Goal: Information Seeking & Learning: Learn about a topic

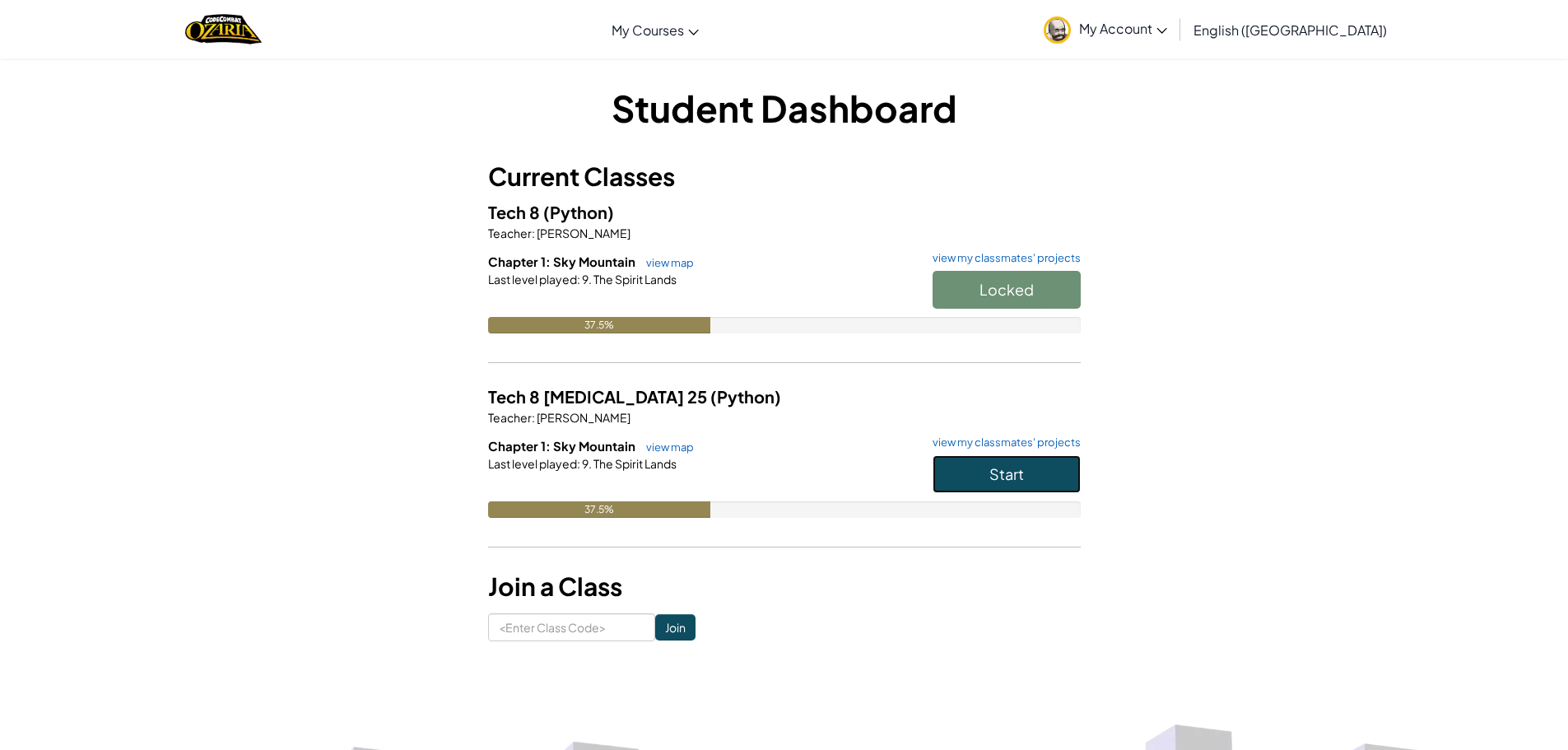
click at [1046, 467] on button "Start" at bounding box center [1007, 474] width 148 height 38
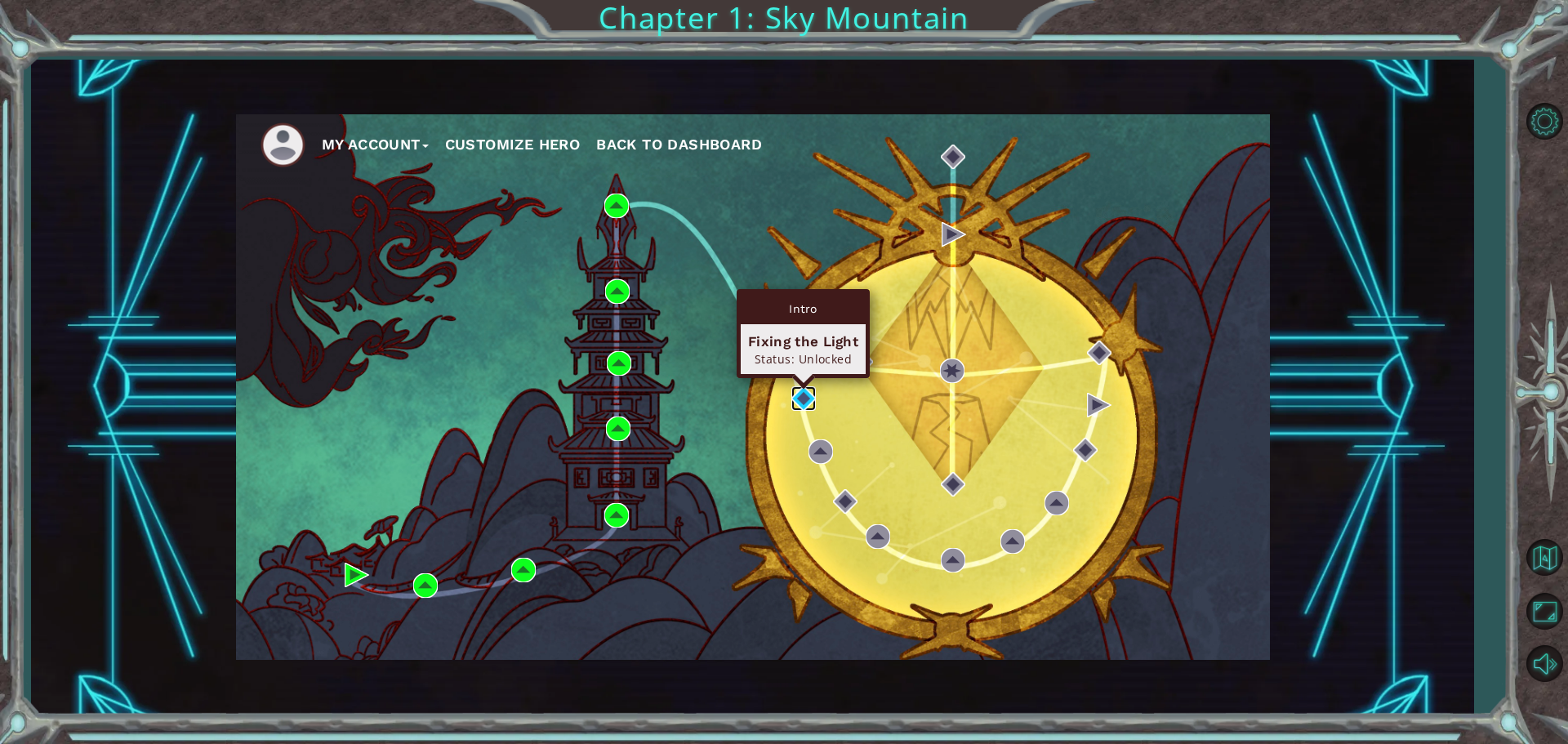
click at [811, 404] on img at bounding box center [803, 398] width 24 height 24
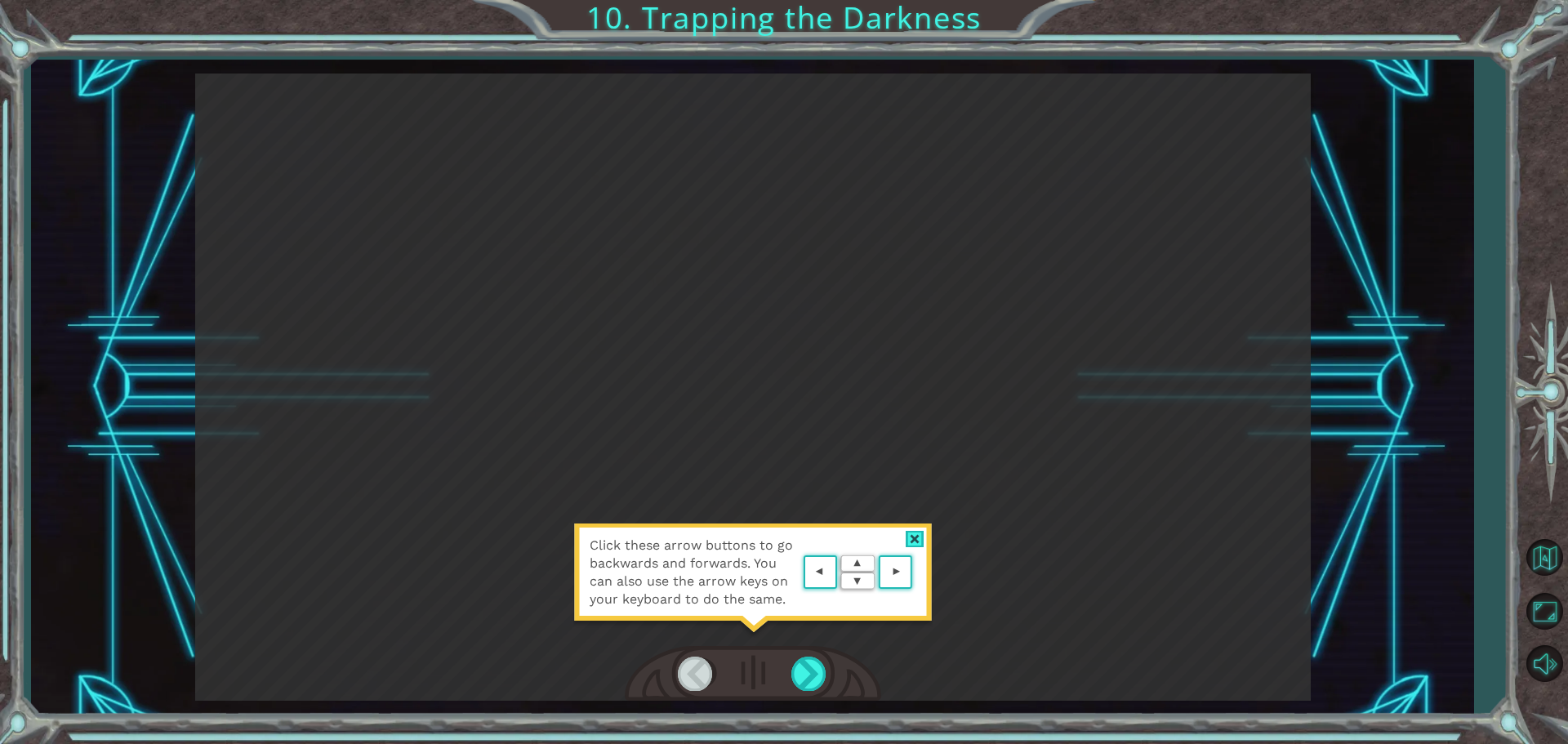
click at [916, 572] on area at bounding box center [916, 572] width 0 height 0
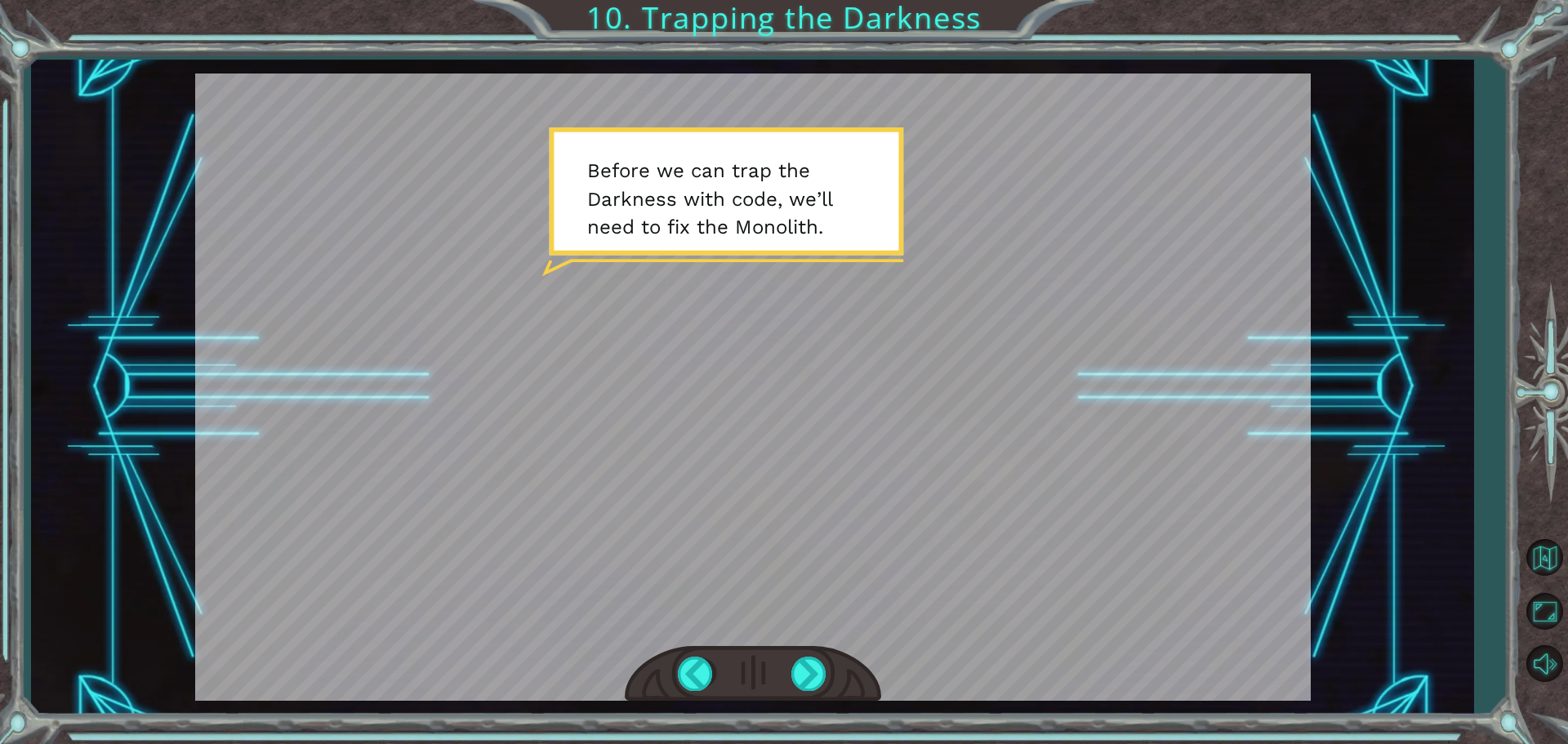
click at [754, 255] on div at bounding box center [753, 387] width 1116 height 628
click at [822, 665] on div at bounding box center [809, 672] width 37 height 33
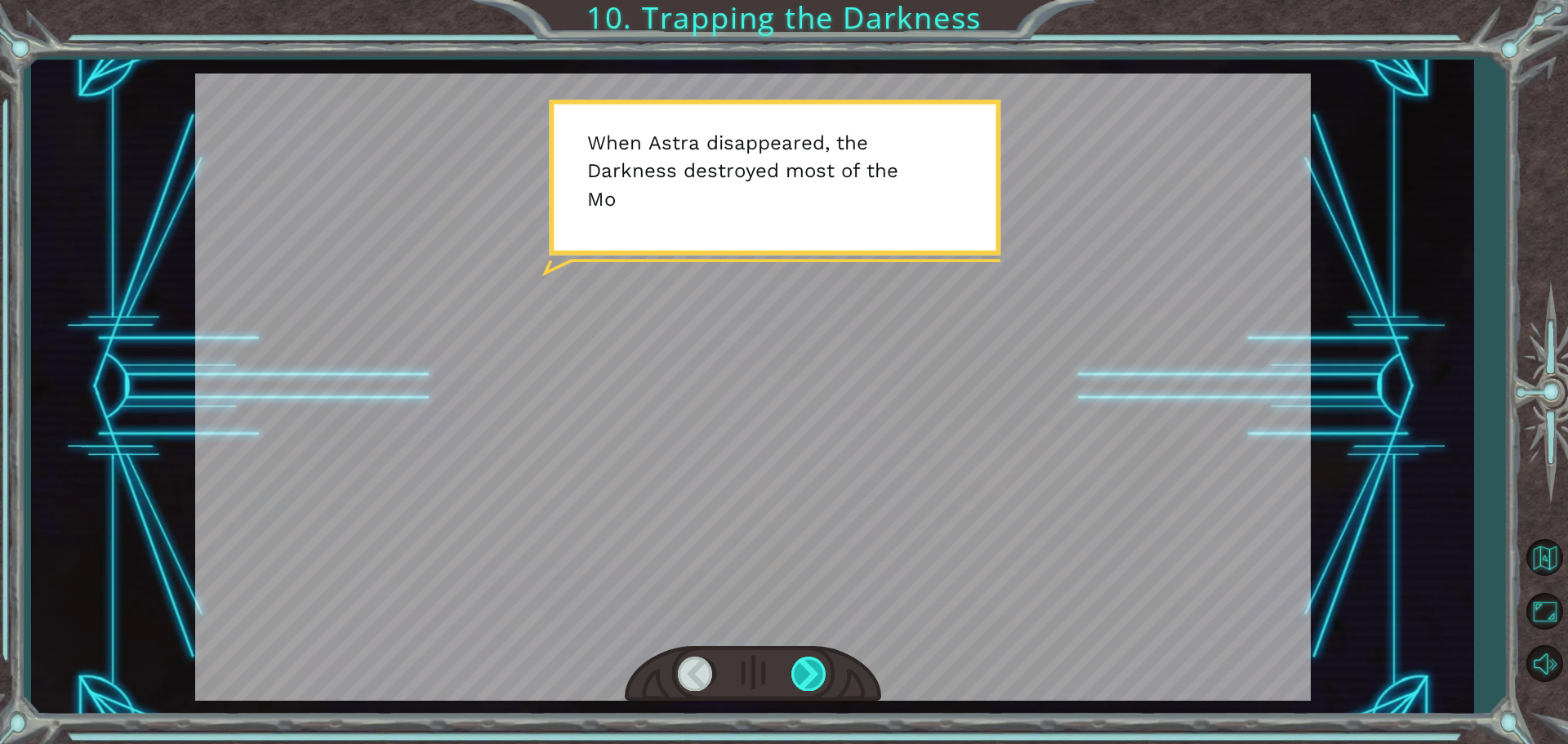
click at [808, 664] on div at bounding box center [809, 672] width 37 height 33
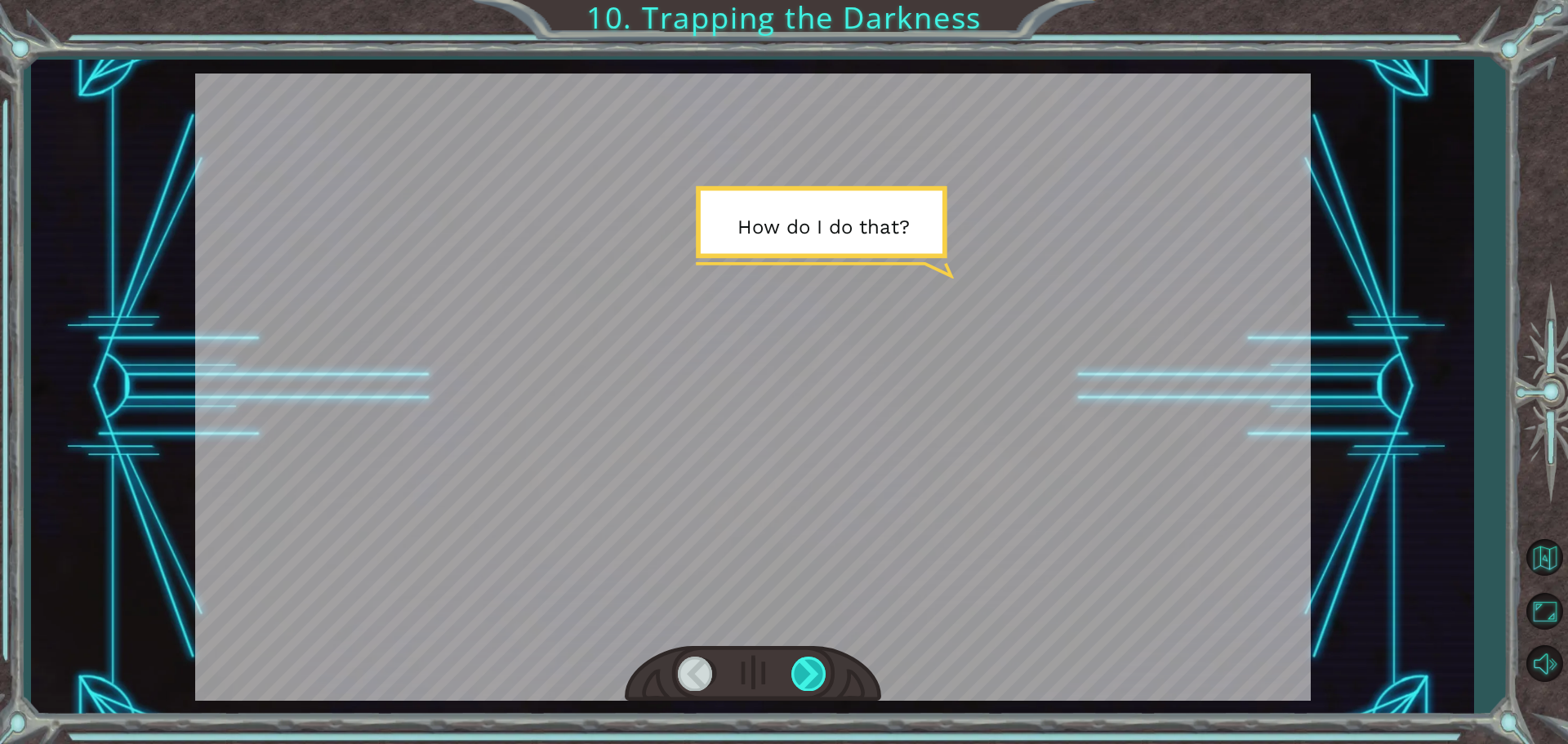
click at [808, 664] on div at bounding box center [809, 672] width 37 height 33
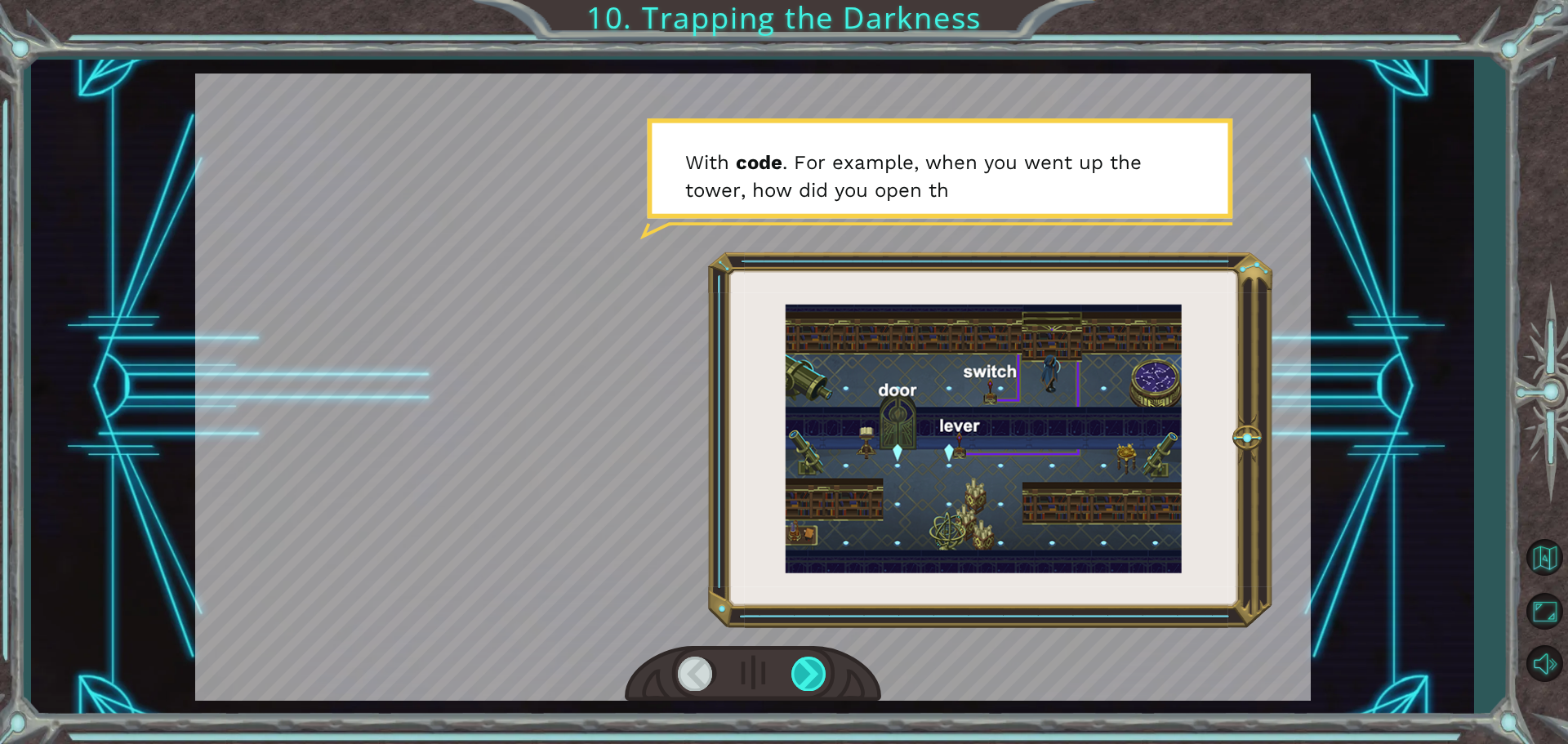
click at [814, 663] on div at bounding box center [809, 672] width 37 height 33
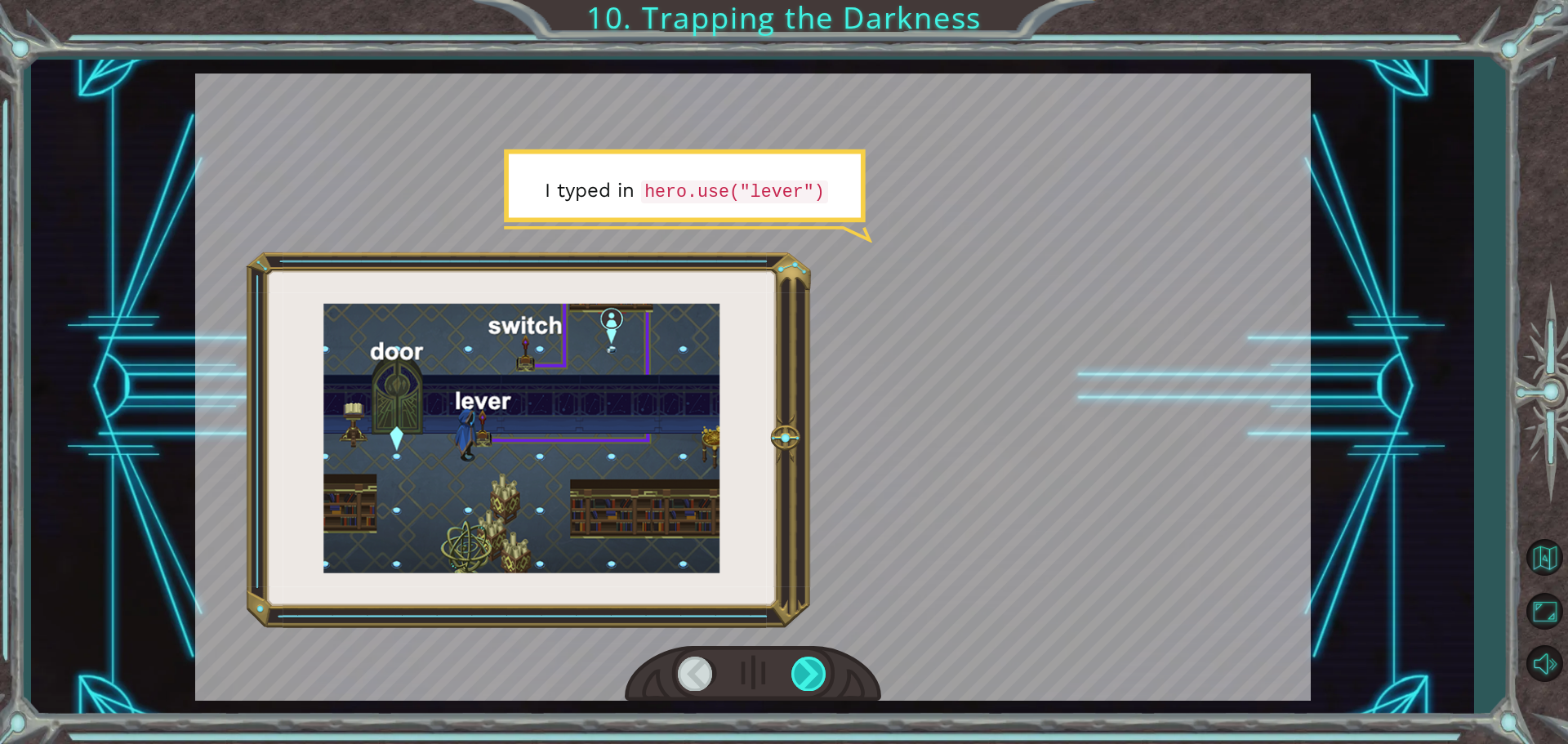
click at [810, 686] on div at bounding box center [809, 672] width 37 height 33
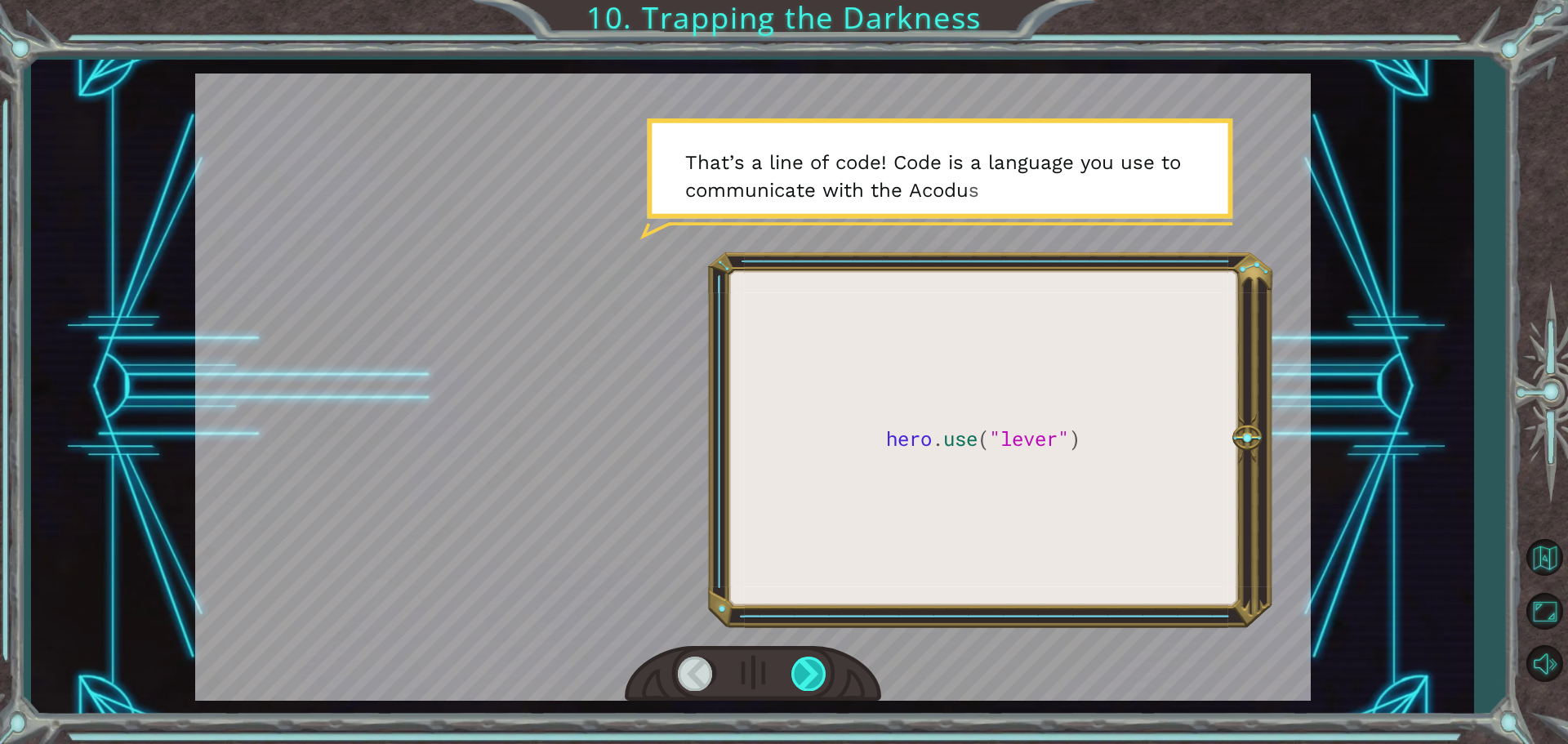
click at [810, 686] on div at bounding box center [809, 672] width 37 height 33
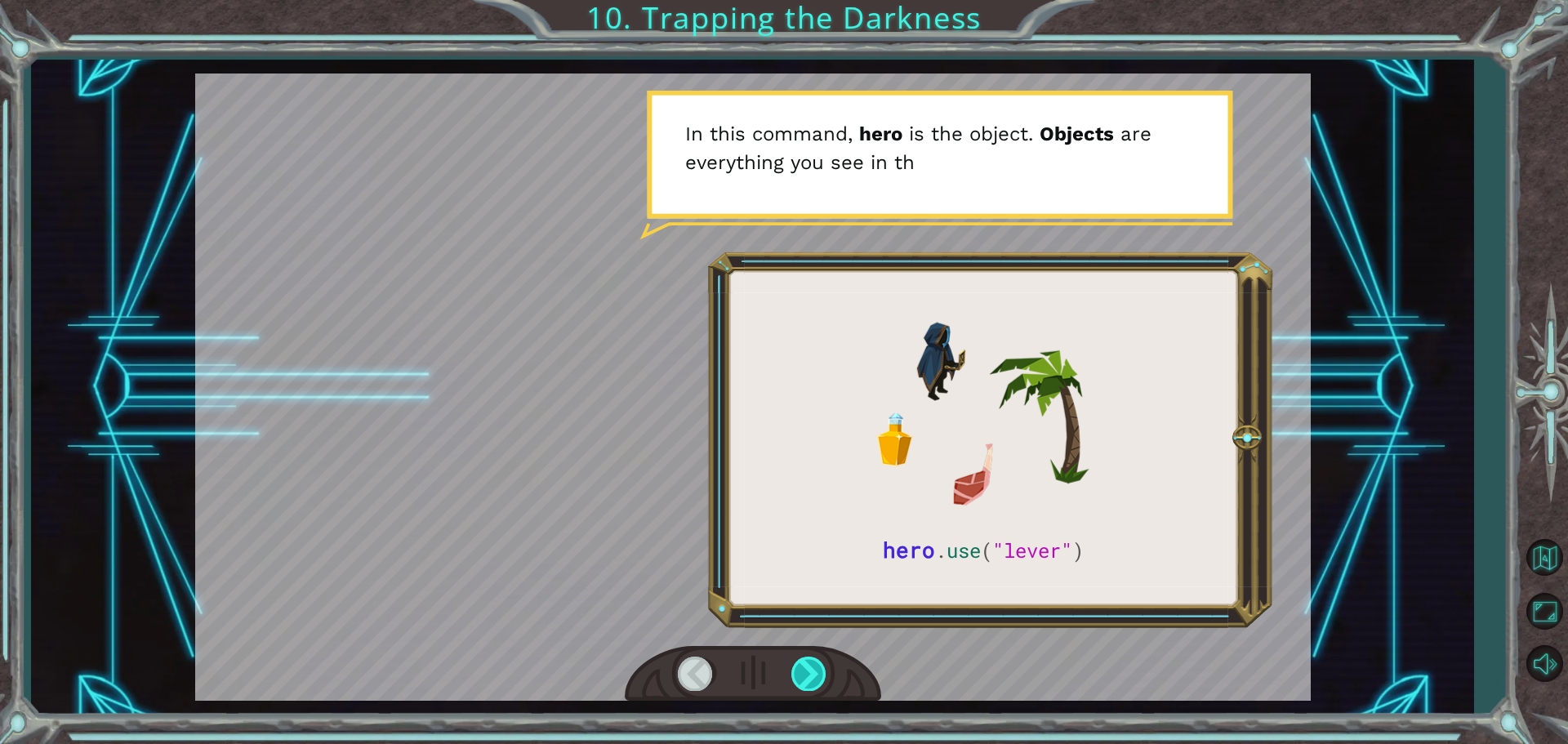
click at [810, 686] on div at bounding box center [809, 672] width 37 height 33
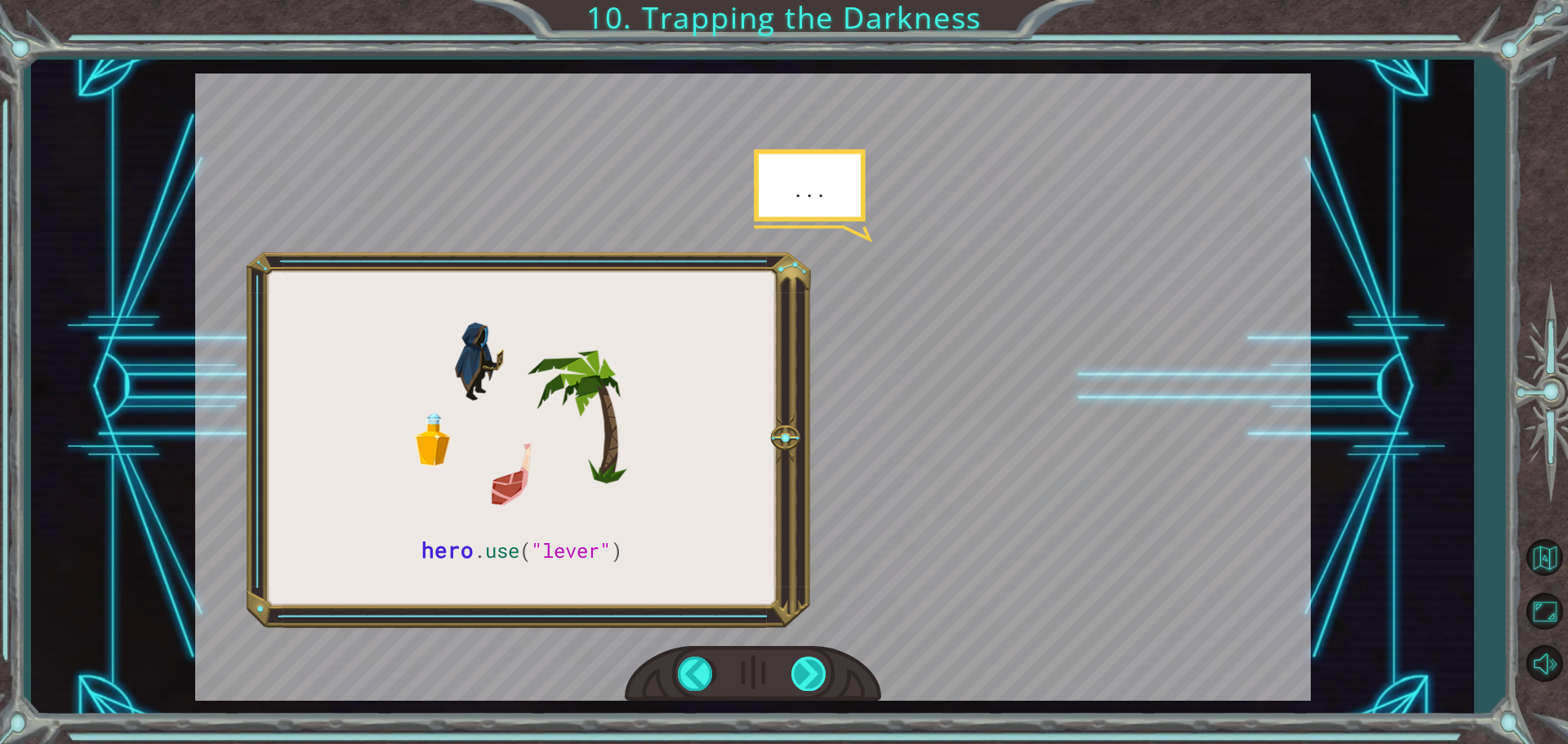
click at [810, 686] on div at bounding box center [809, 672] width 37 height 33
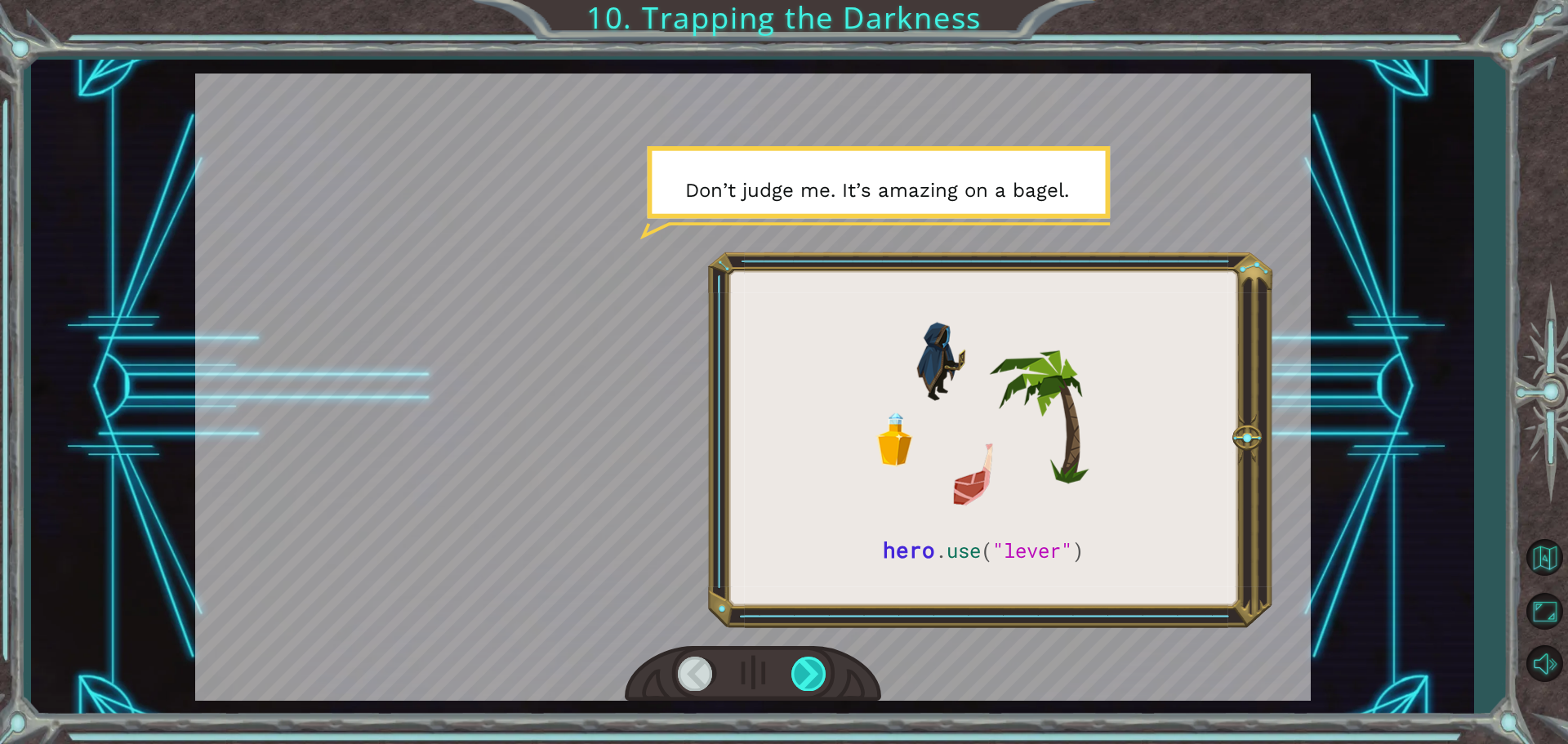
click at [810, 686] on div at bounding box center [809, 672] width 37 height 33
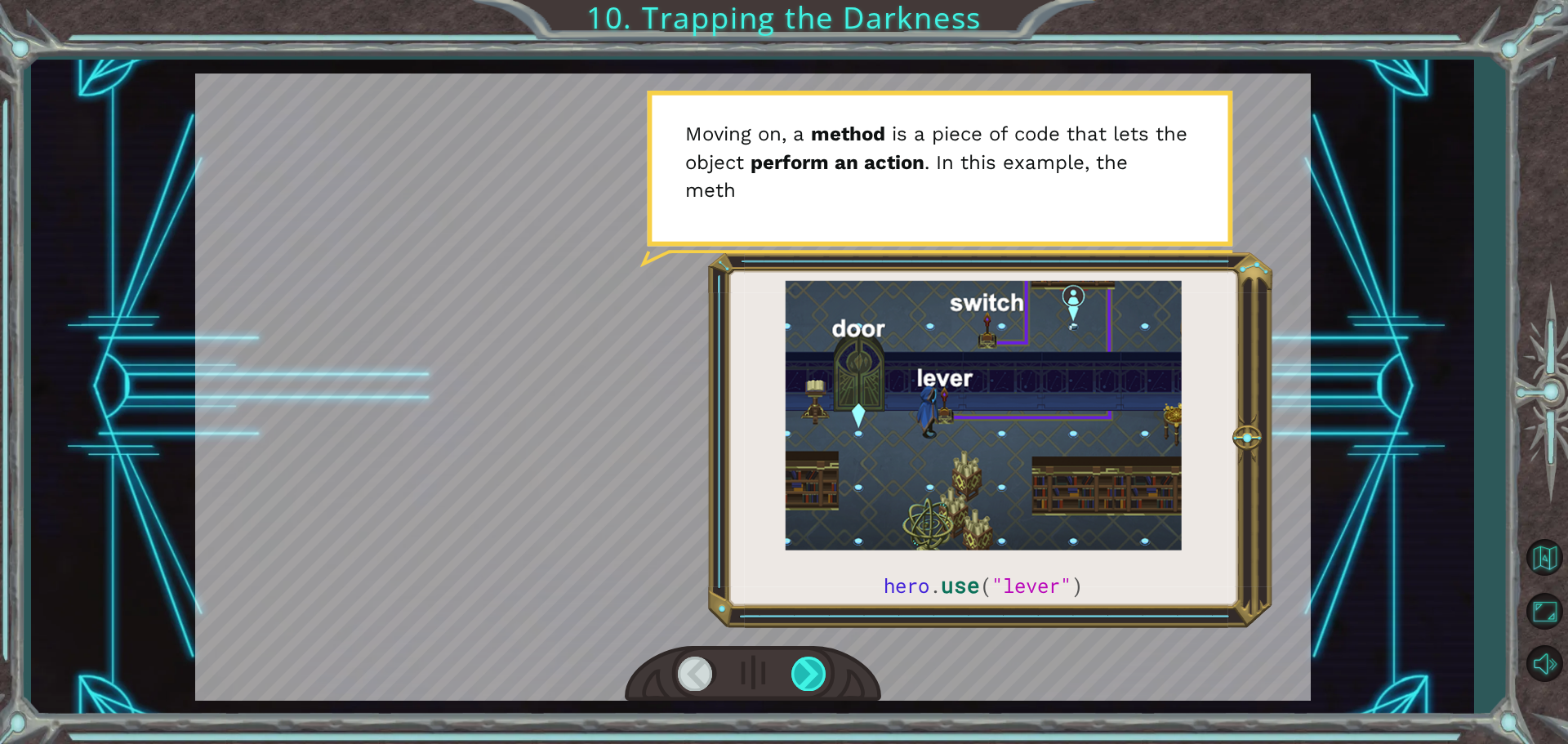
click at [810, 686] on div at bounding box center [809, 672] width 37 height 33
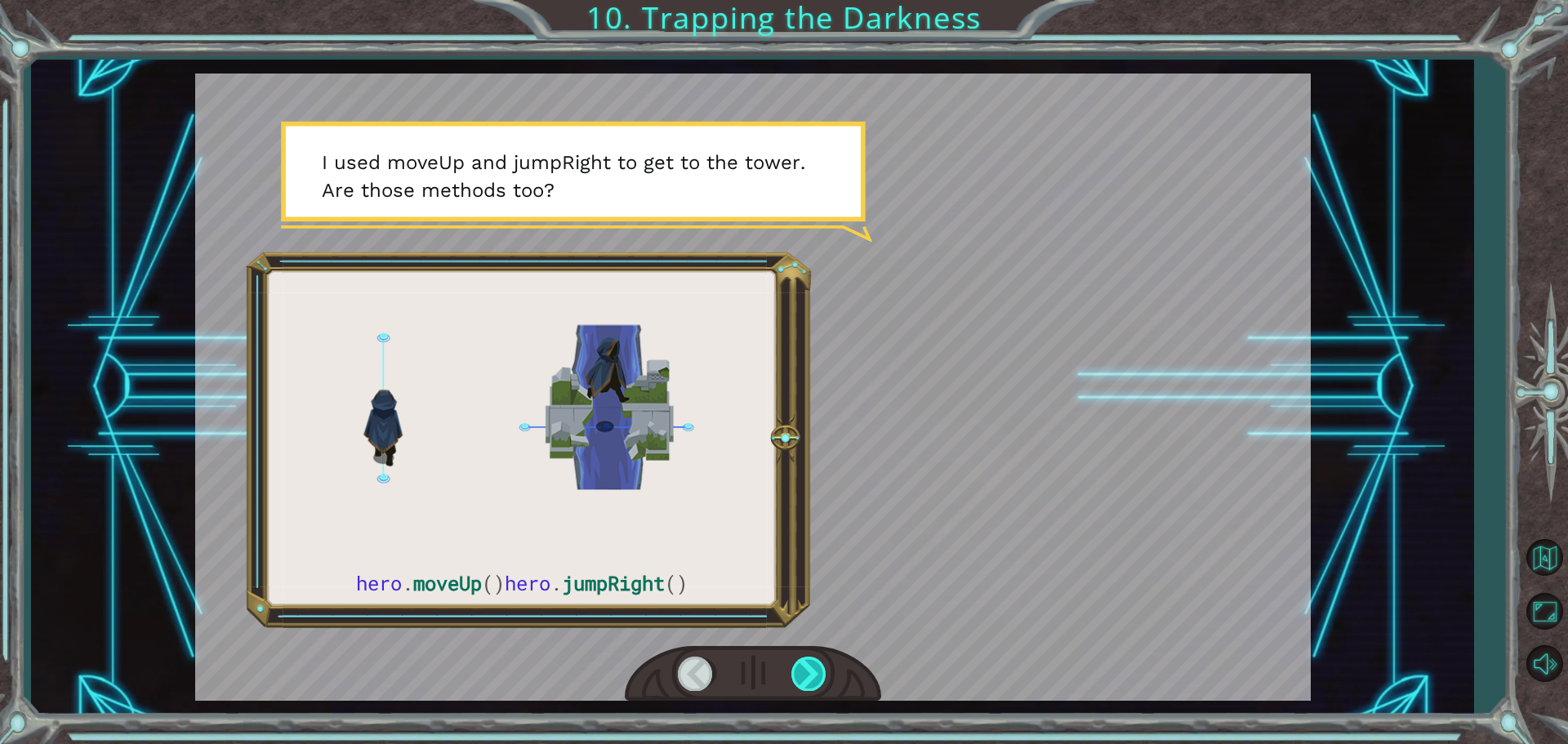
click at [810, 686] on div at bounding box center [809, 672] width 37 height 33
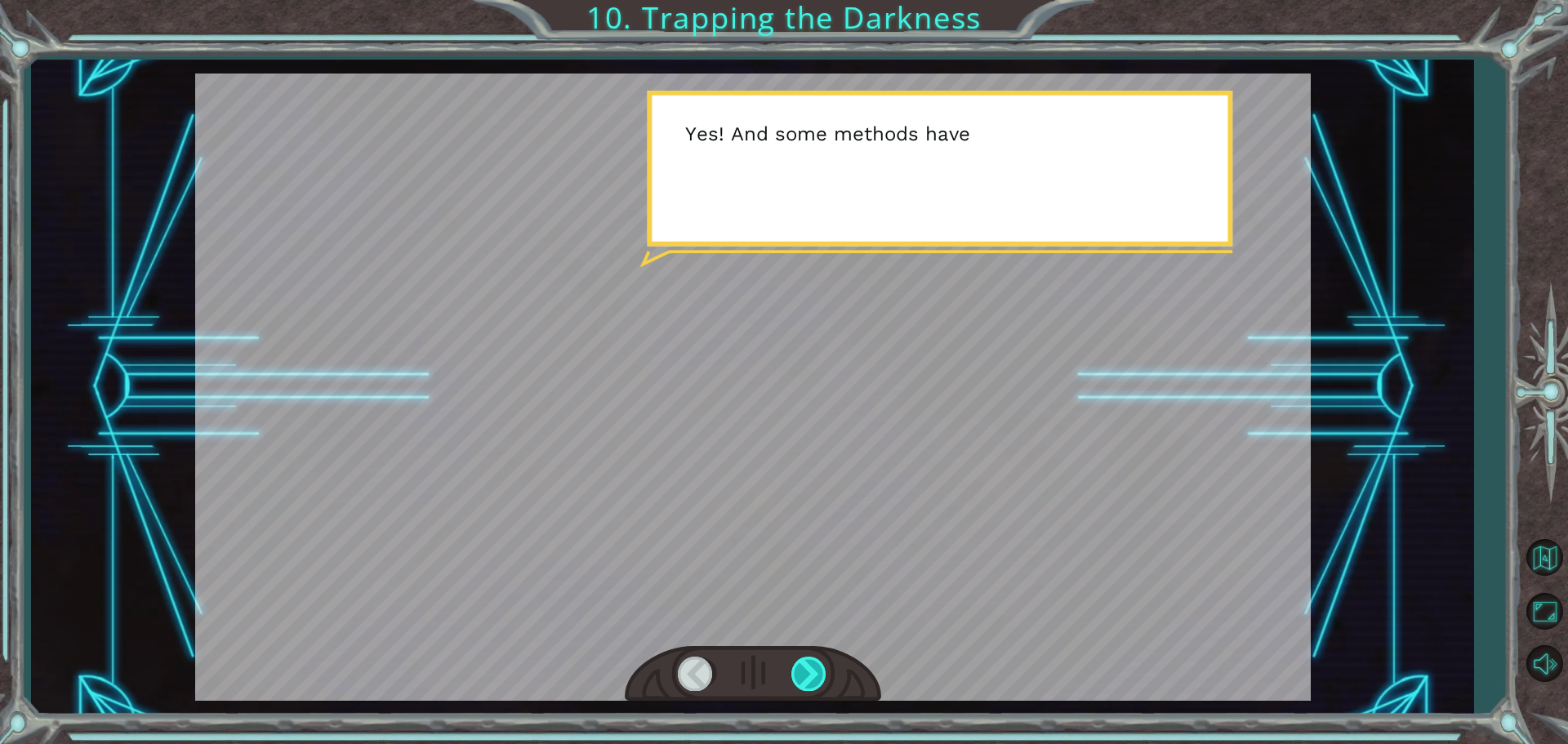
click at [810, 686] on div at bounding box center [809, 672] width 37 height 33
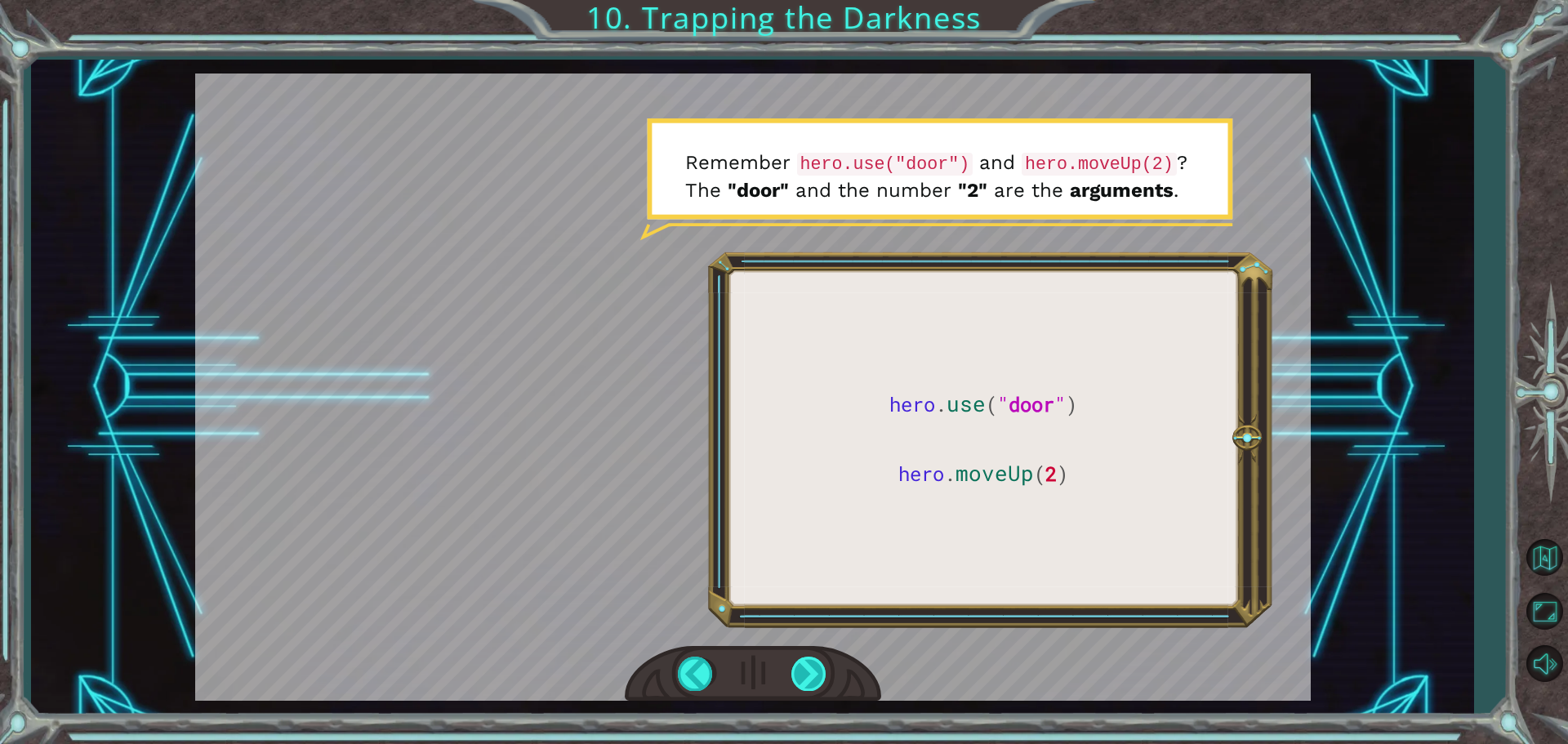
click at [809, 681] on div at bounding box center [809, 672] width 37 height 33
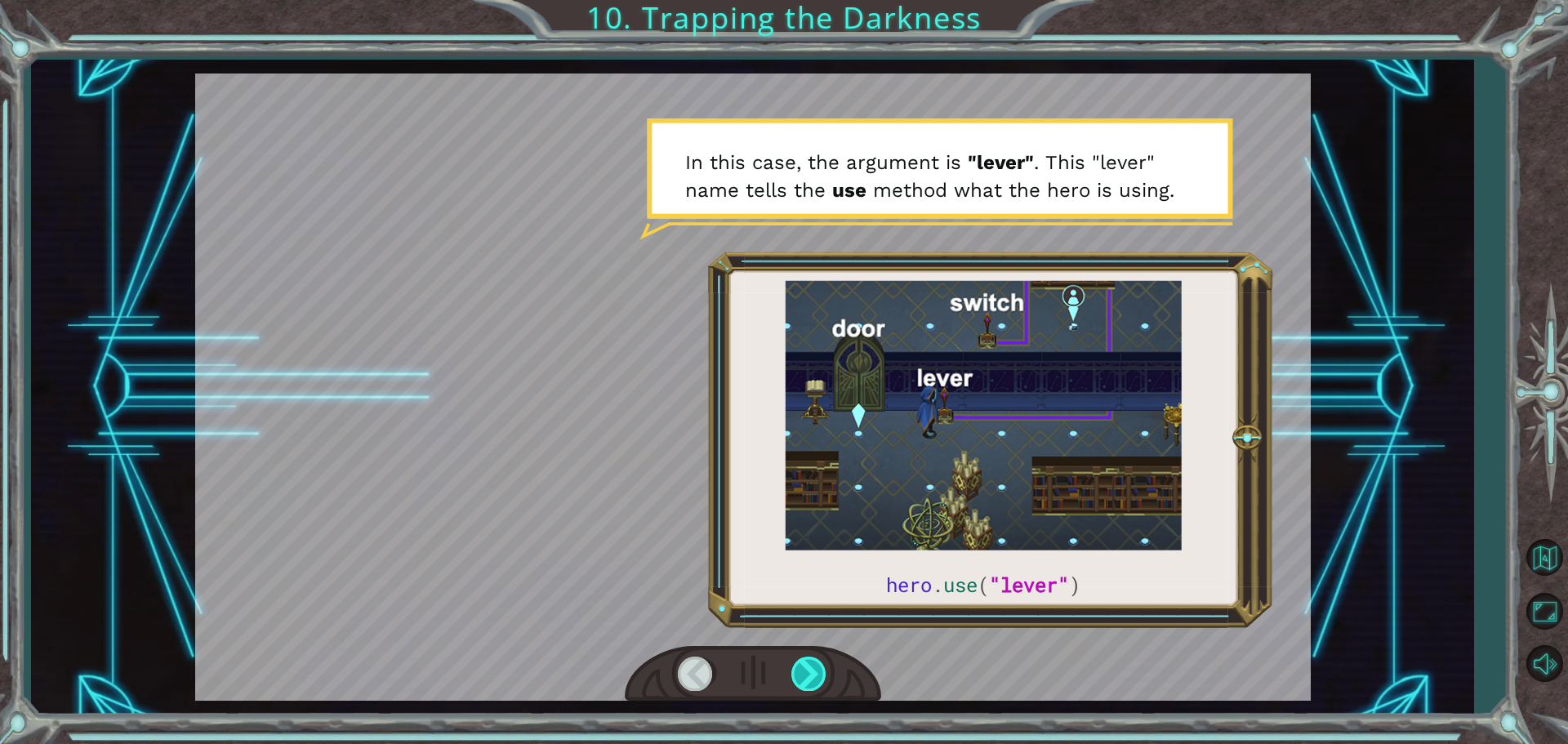
click at [809, 681] on div at bounding box center [809, 672] width 37 height 33
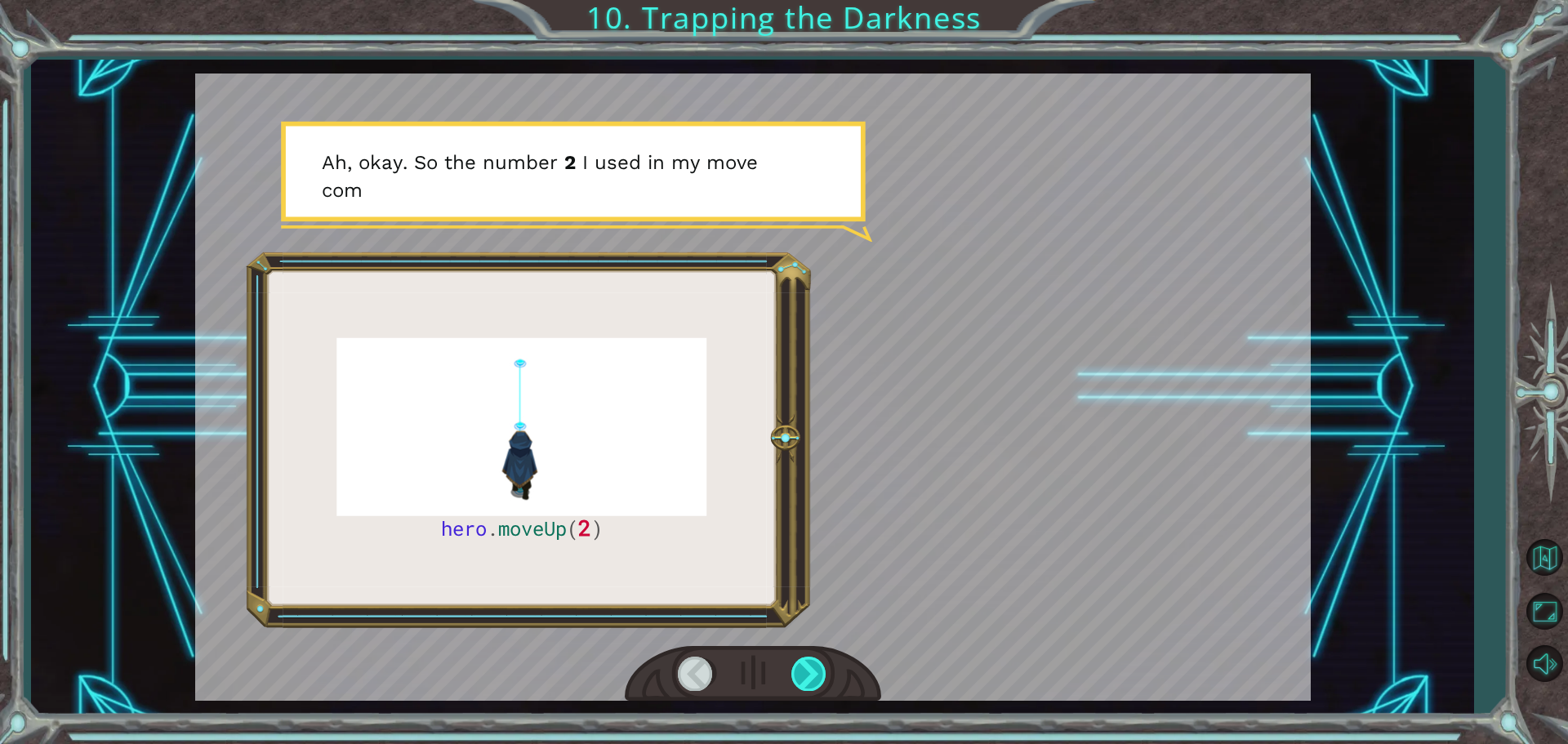
click at [809, 681] on div at bounding box center [809, 672] width 37 height 33
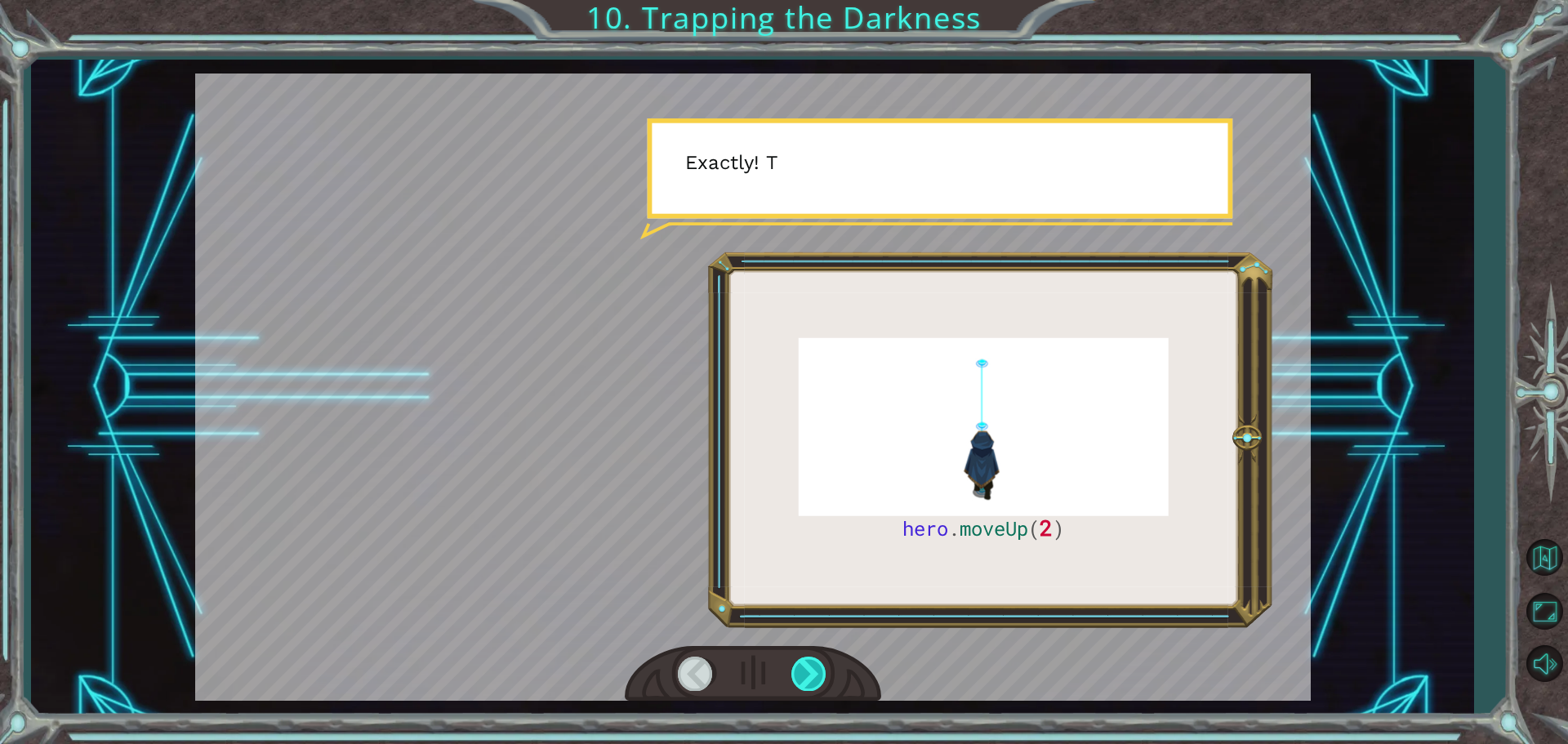
click at [809, 681] on div at bounding box center [809, 672] width 37 height 33
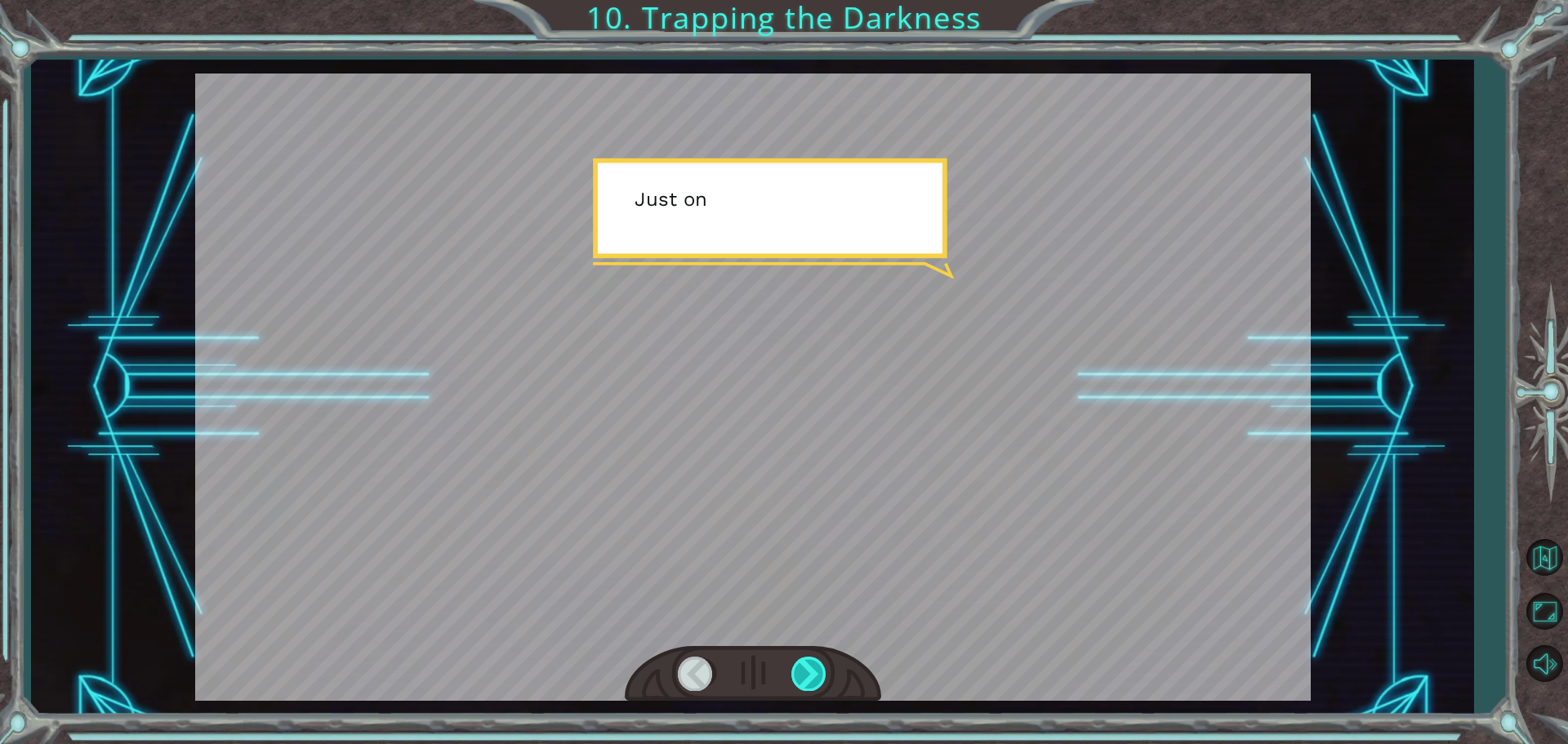
click at [809, 681] on div at bounding box center [809, 672] width 37 height 33
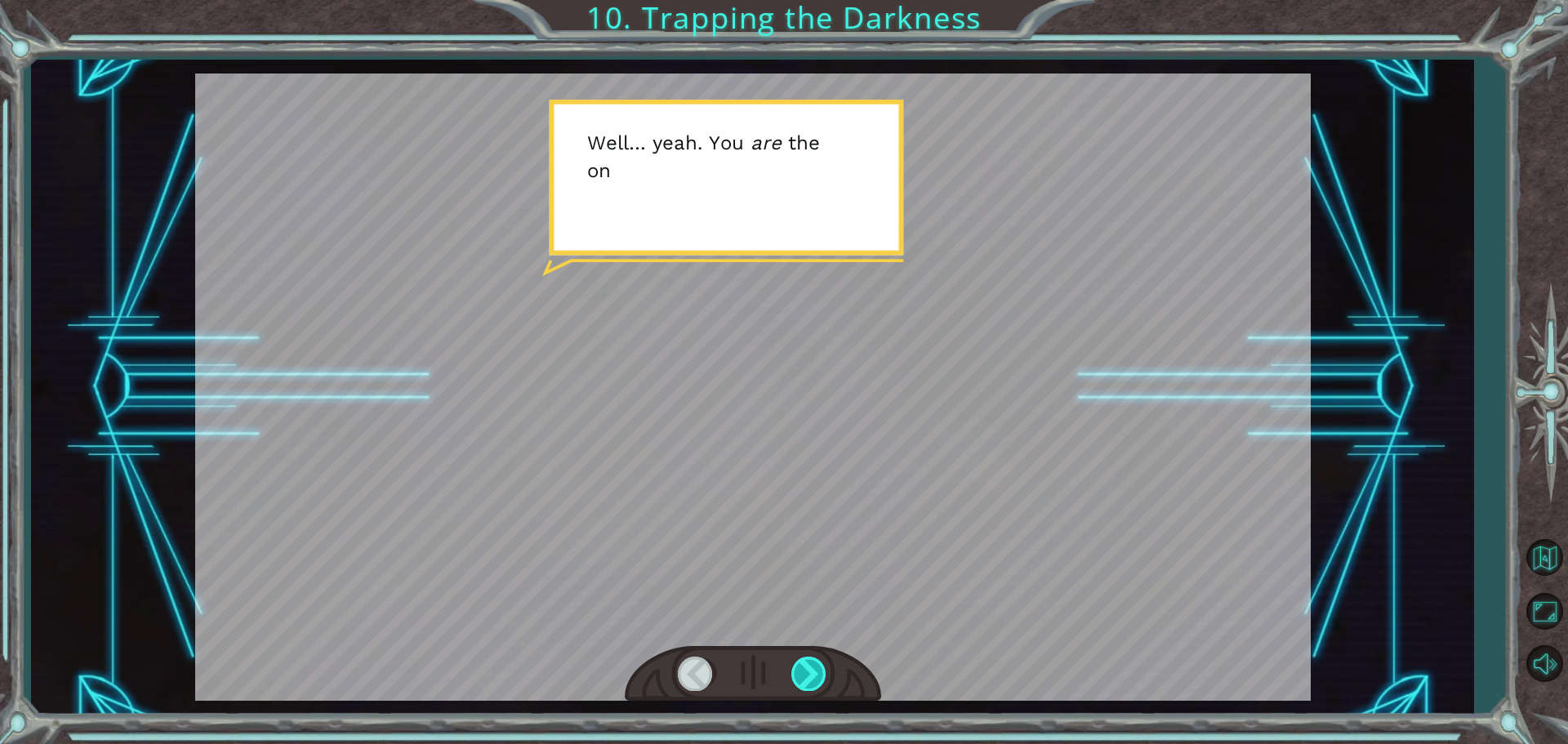
click at [809, 681] on div at bounding box center [809, 672] width 37 height 33
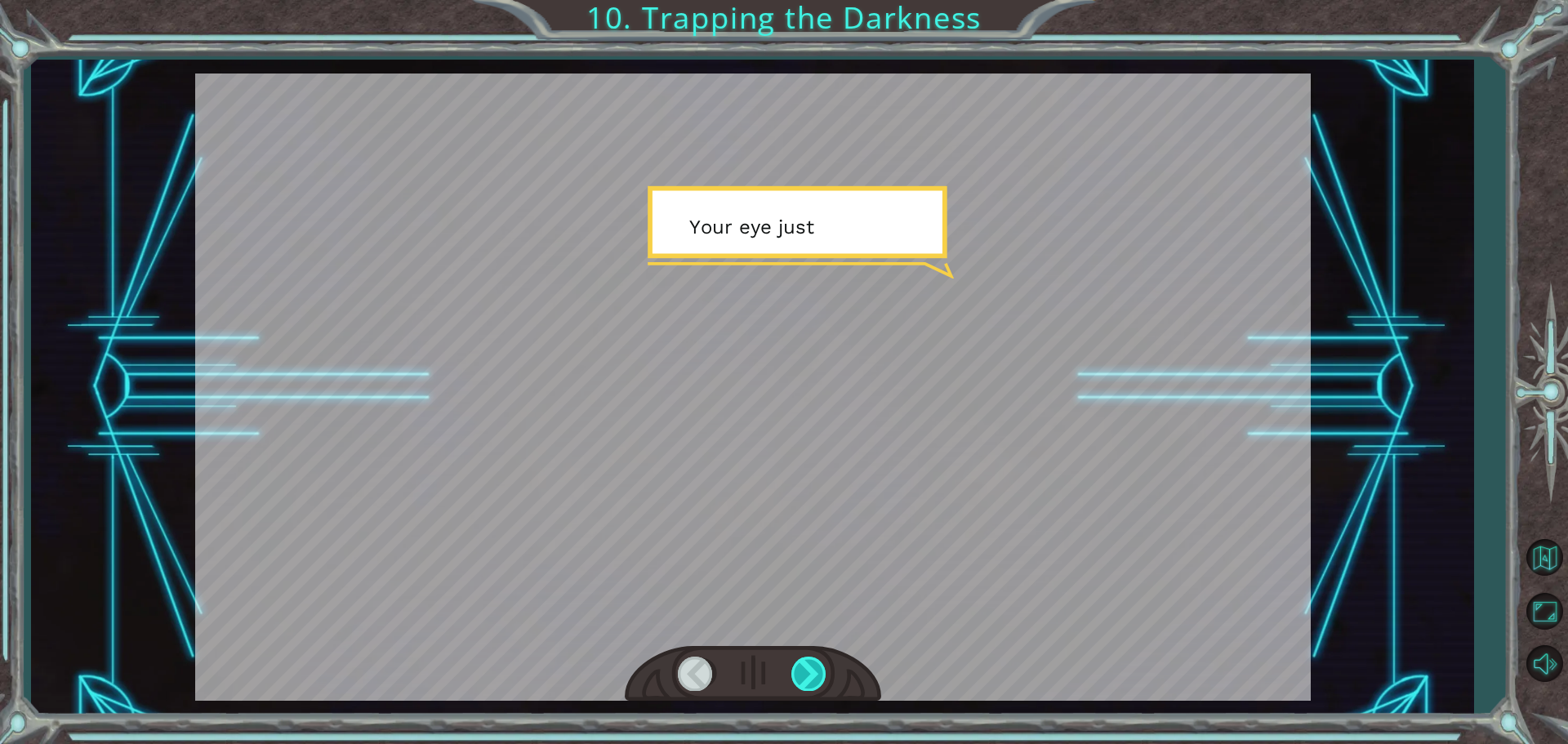
click at [809, 681] on div at bounding box center [809, 672] width 37 height 33
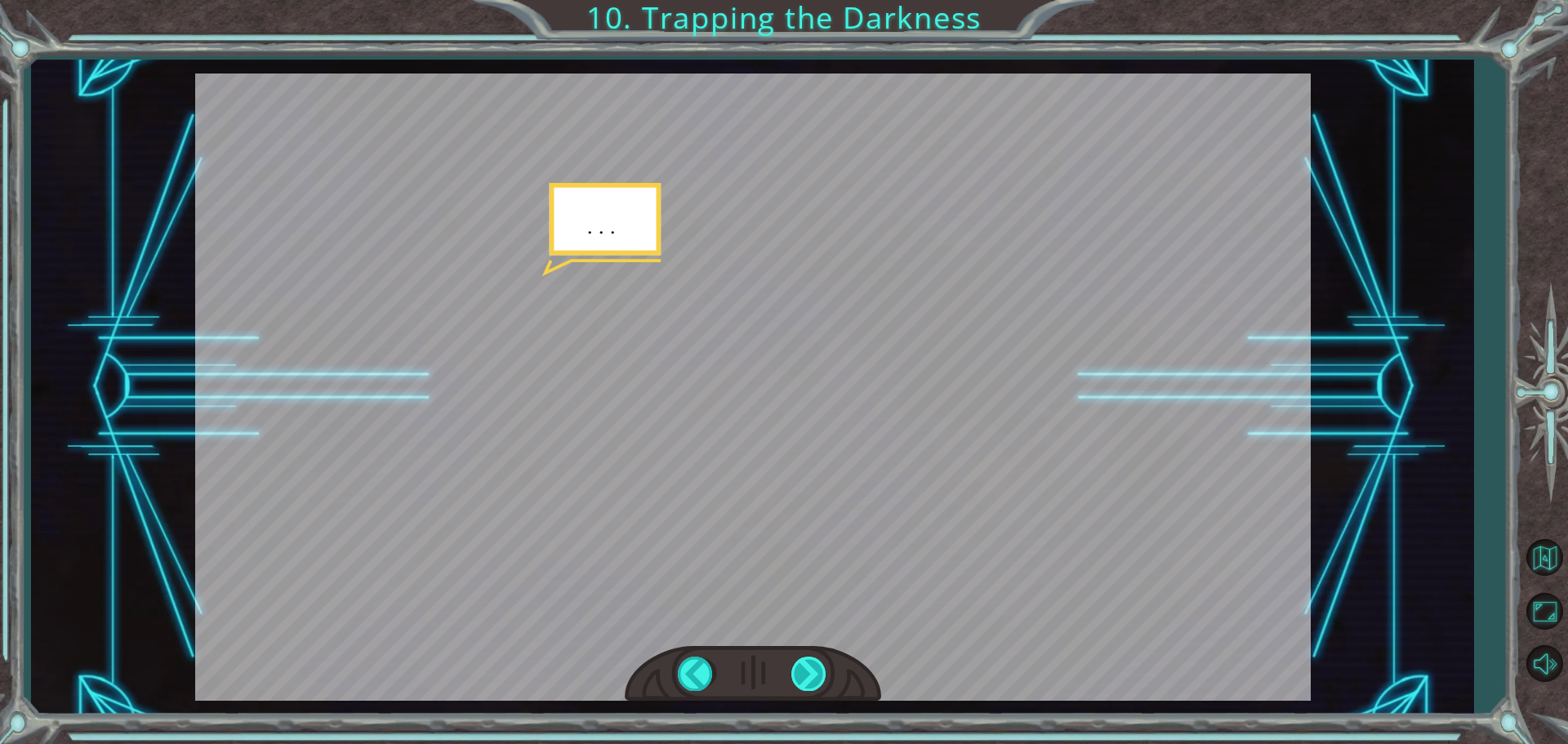
click at [809, 681] on div at bounding box center [809, 672] width 37 height 33
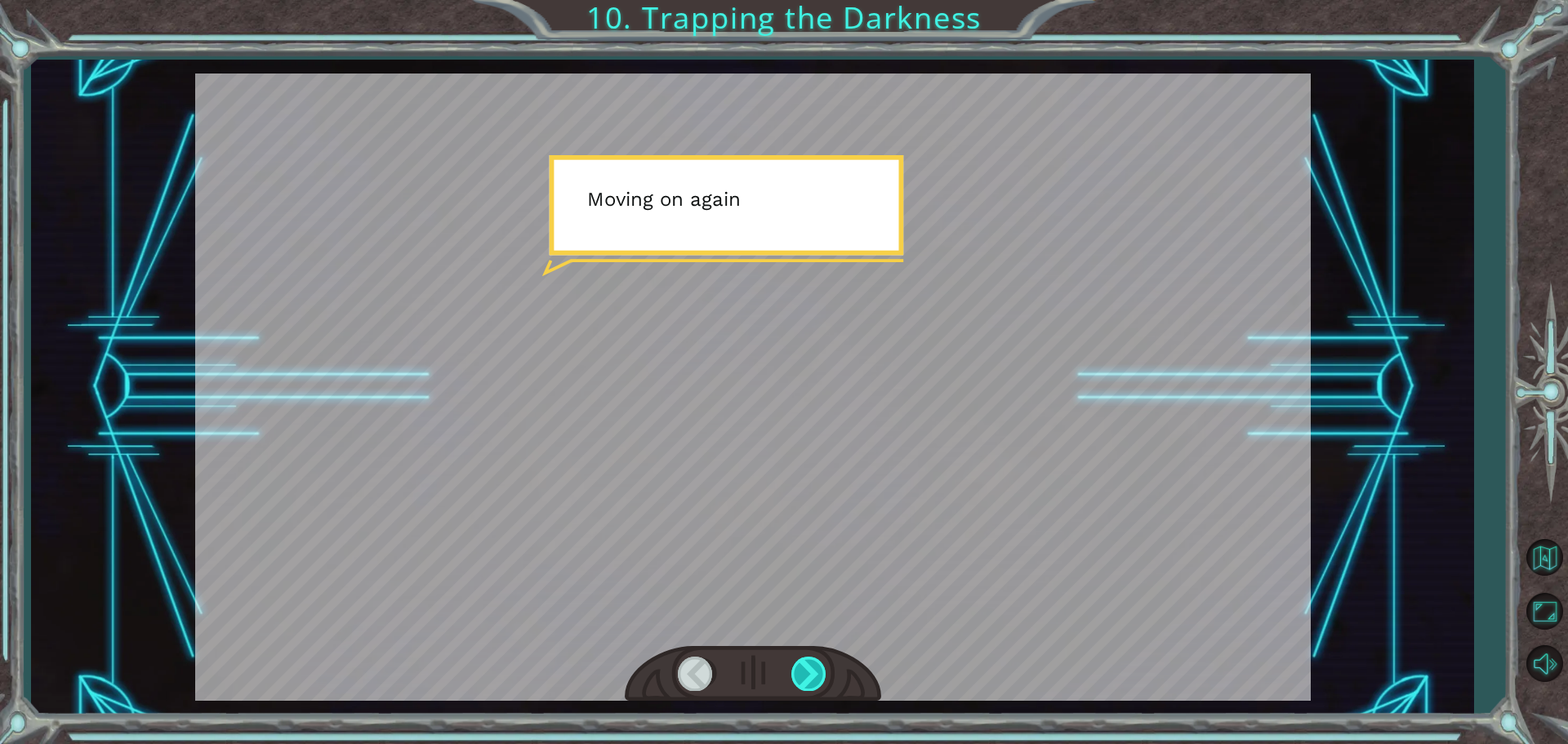
click at [809, 681] on div at bounding box center [809, 672] width 37 height 33
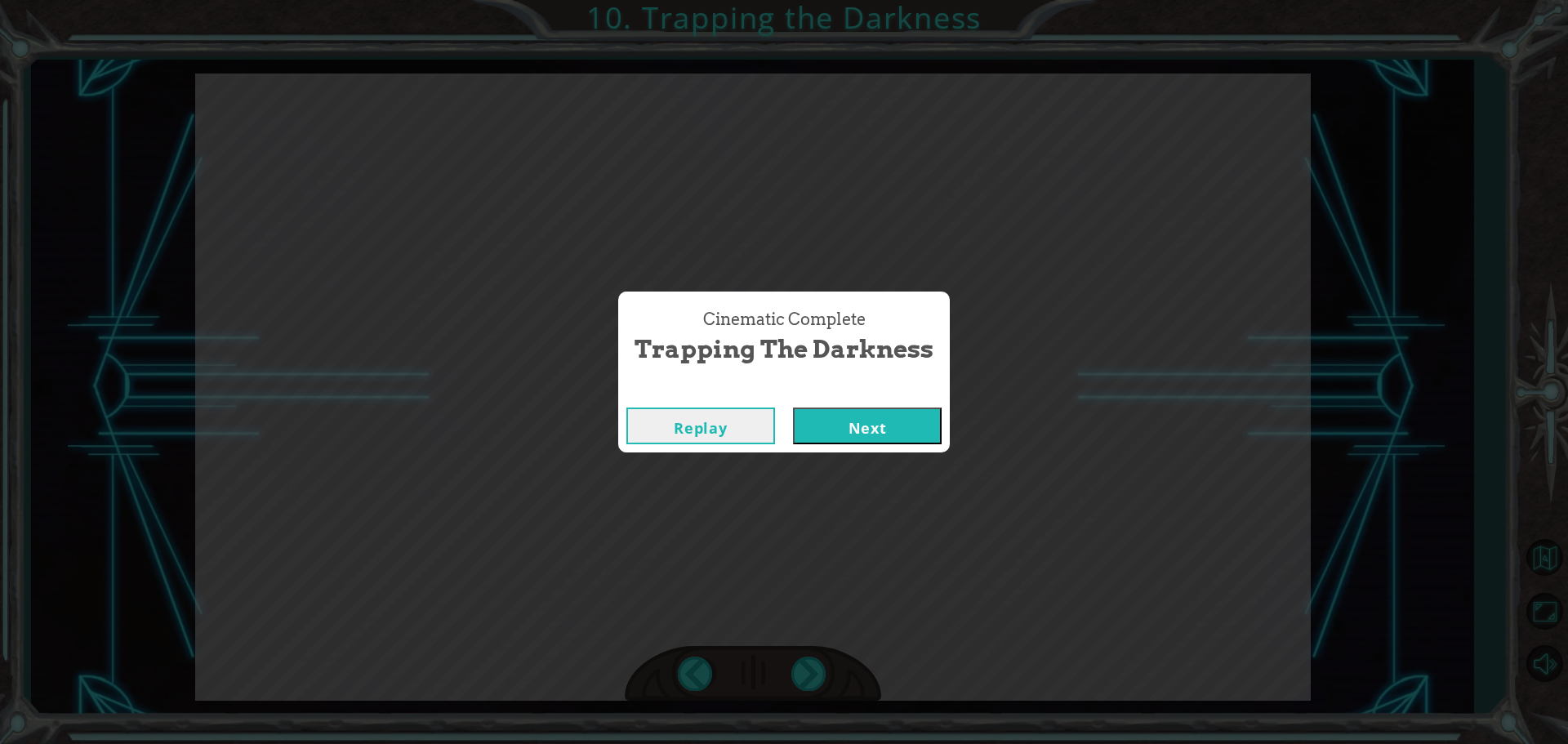
click at [839, 417] on button "Next" at bounding box center [867, 426] width 148 height 37
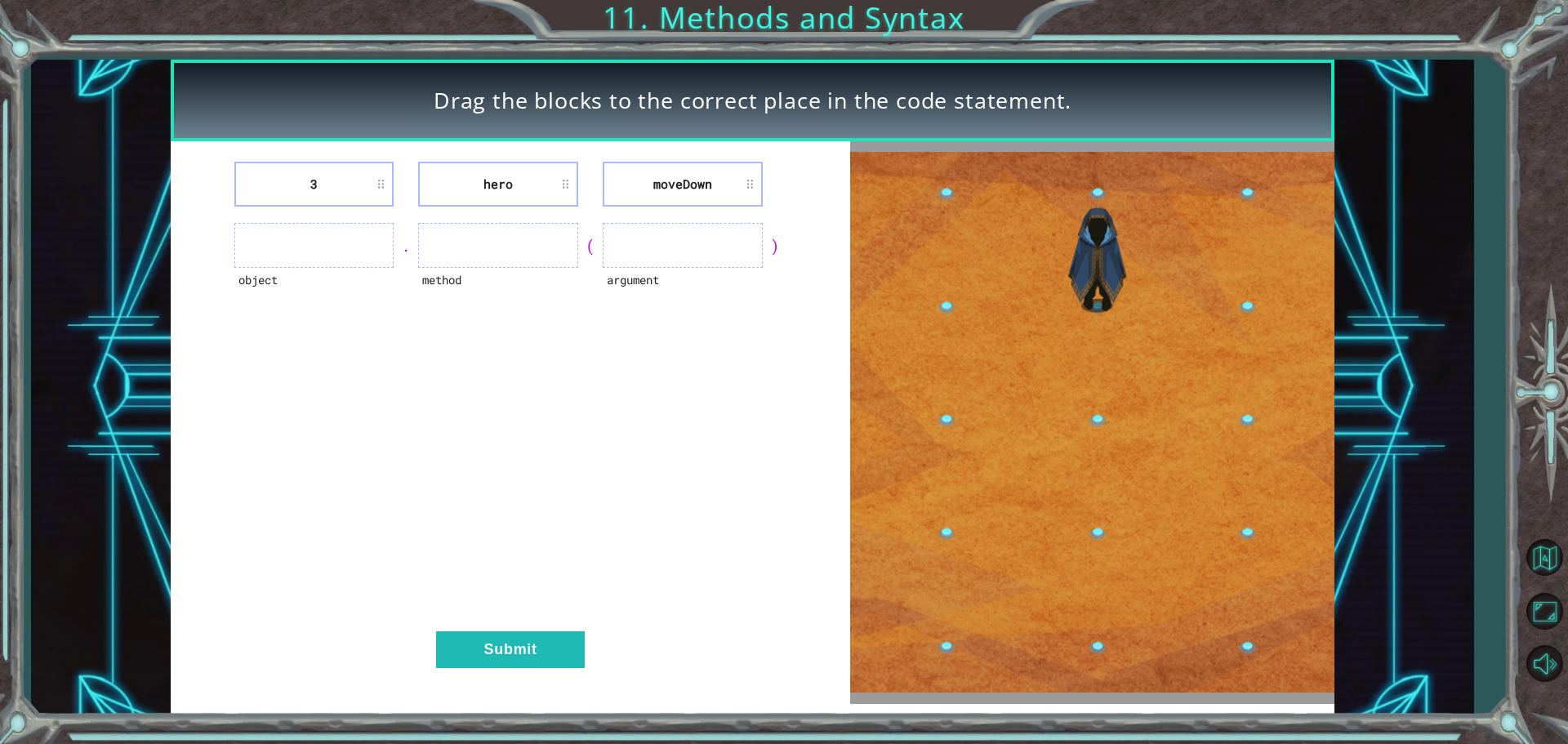
click at [675, 251] on ul at bounding box center [682, 245] width 160 height 45
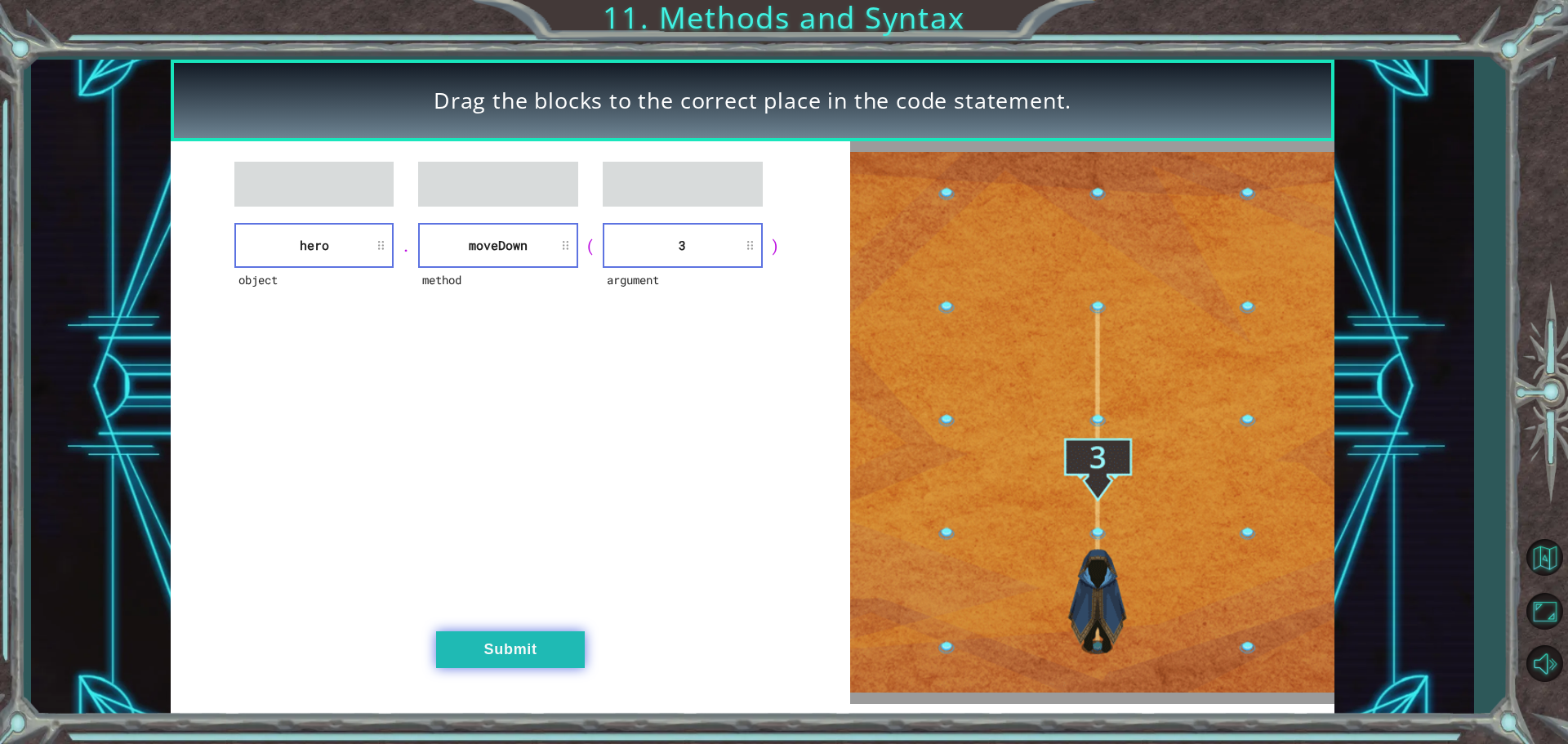
click at [549, 656] on button "Submit" at bounding box center [510, 649] width 148 height 37
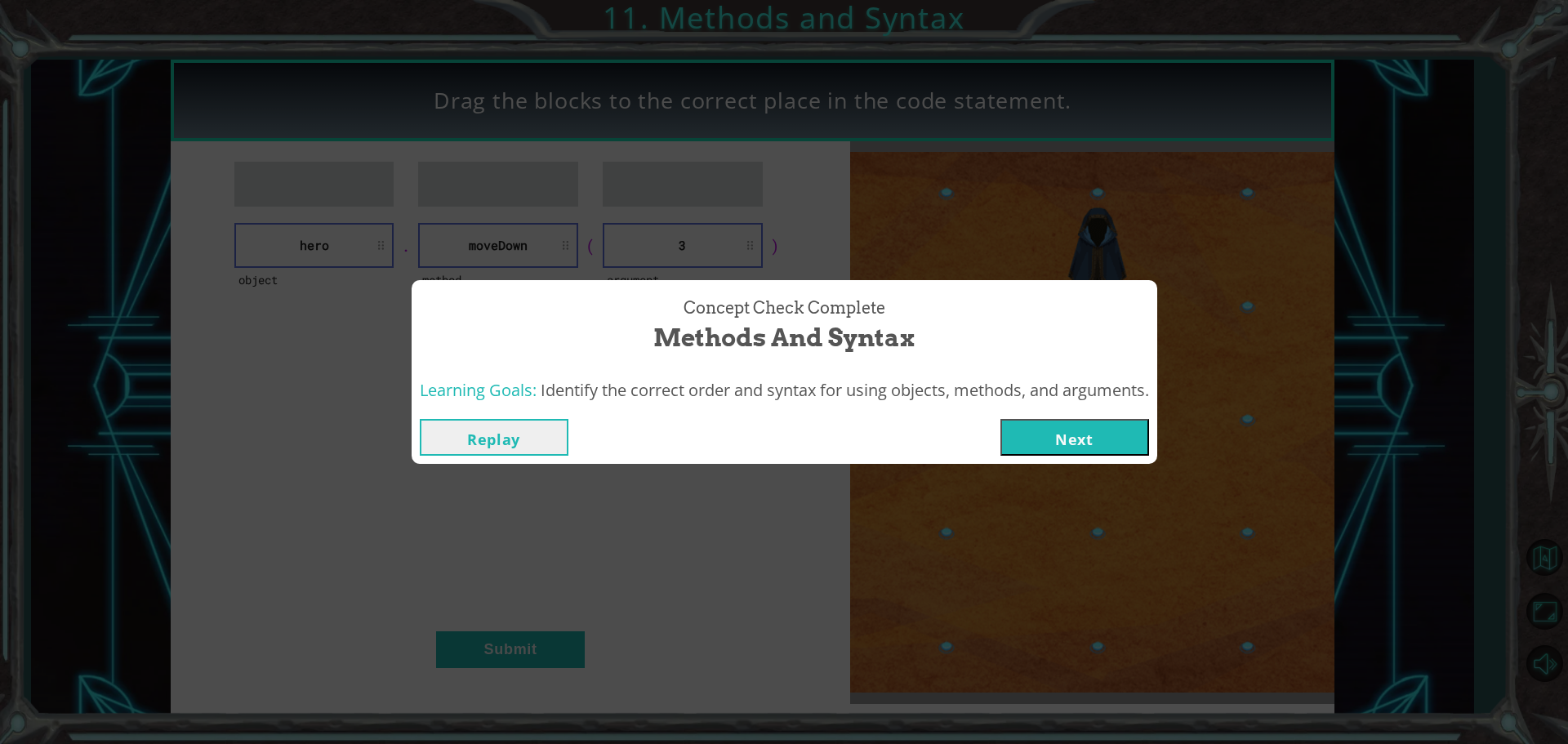
click at [1044, 439] on button "Next" at bounding box center [1075, 437] width 148 height 37
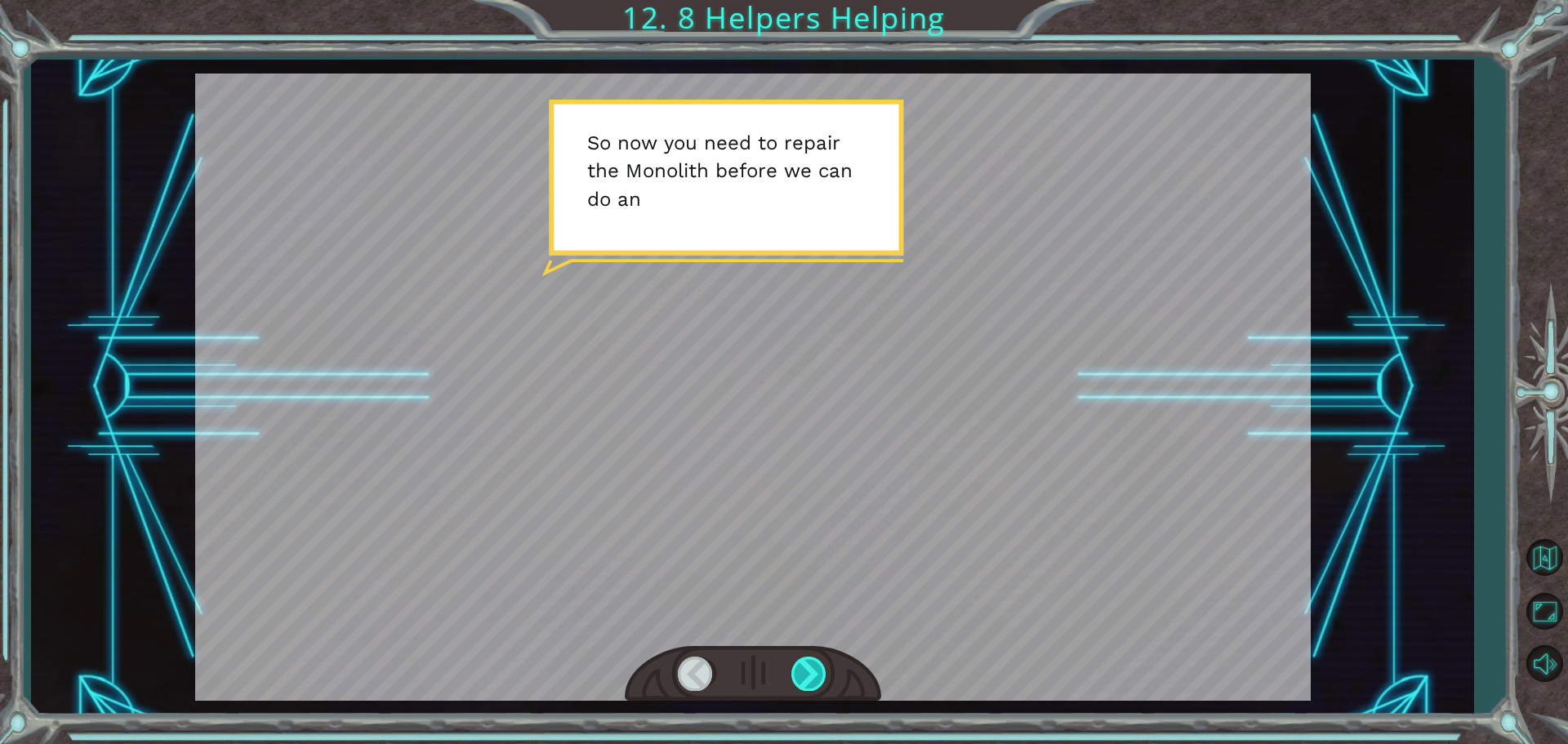
click at [803, 679] on div at bounding box center [809, 672] width 37 height 33
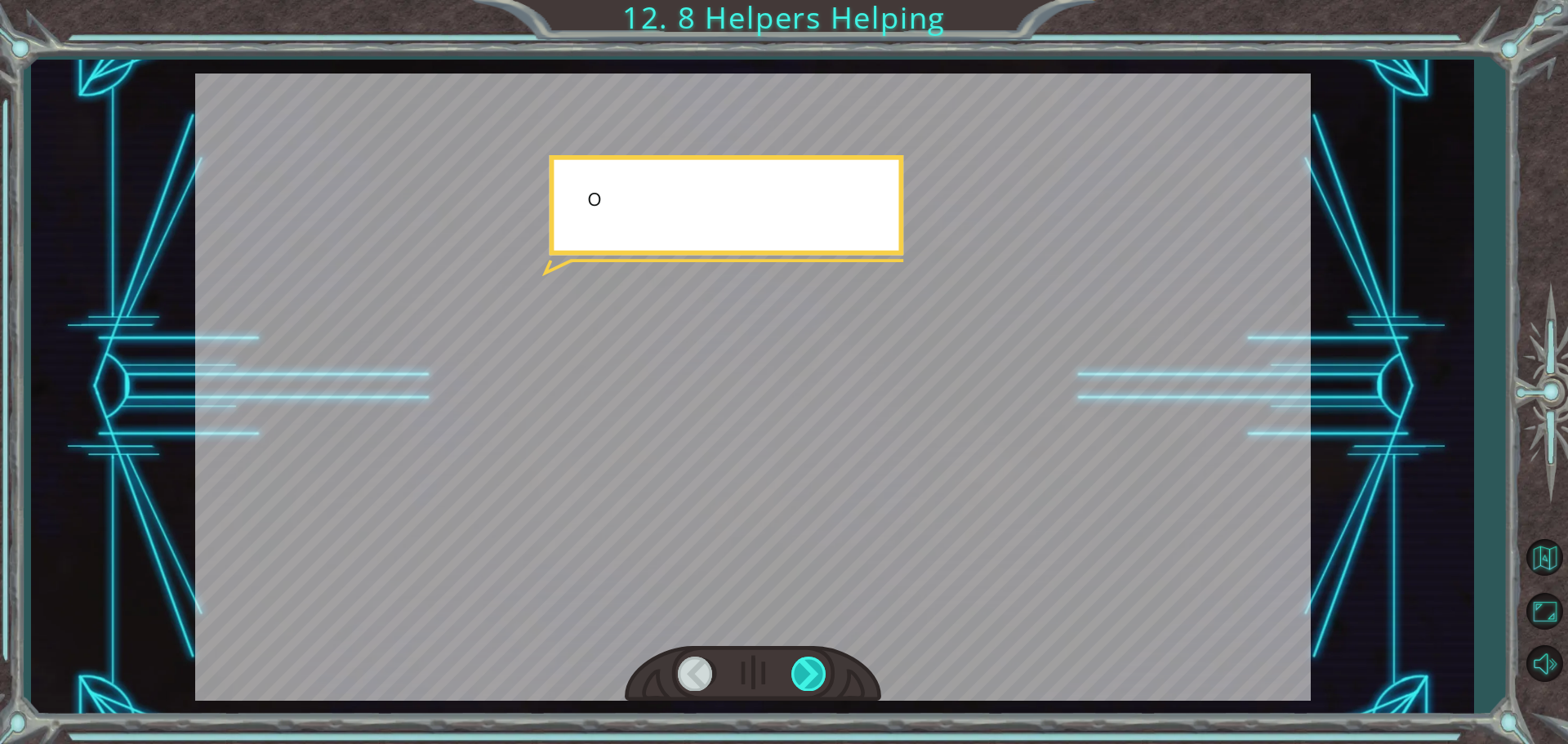
click at [803, 679] on div at bounding box center [809, 672] width 37 height 33
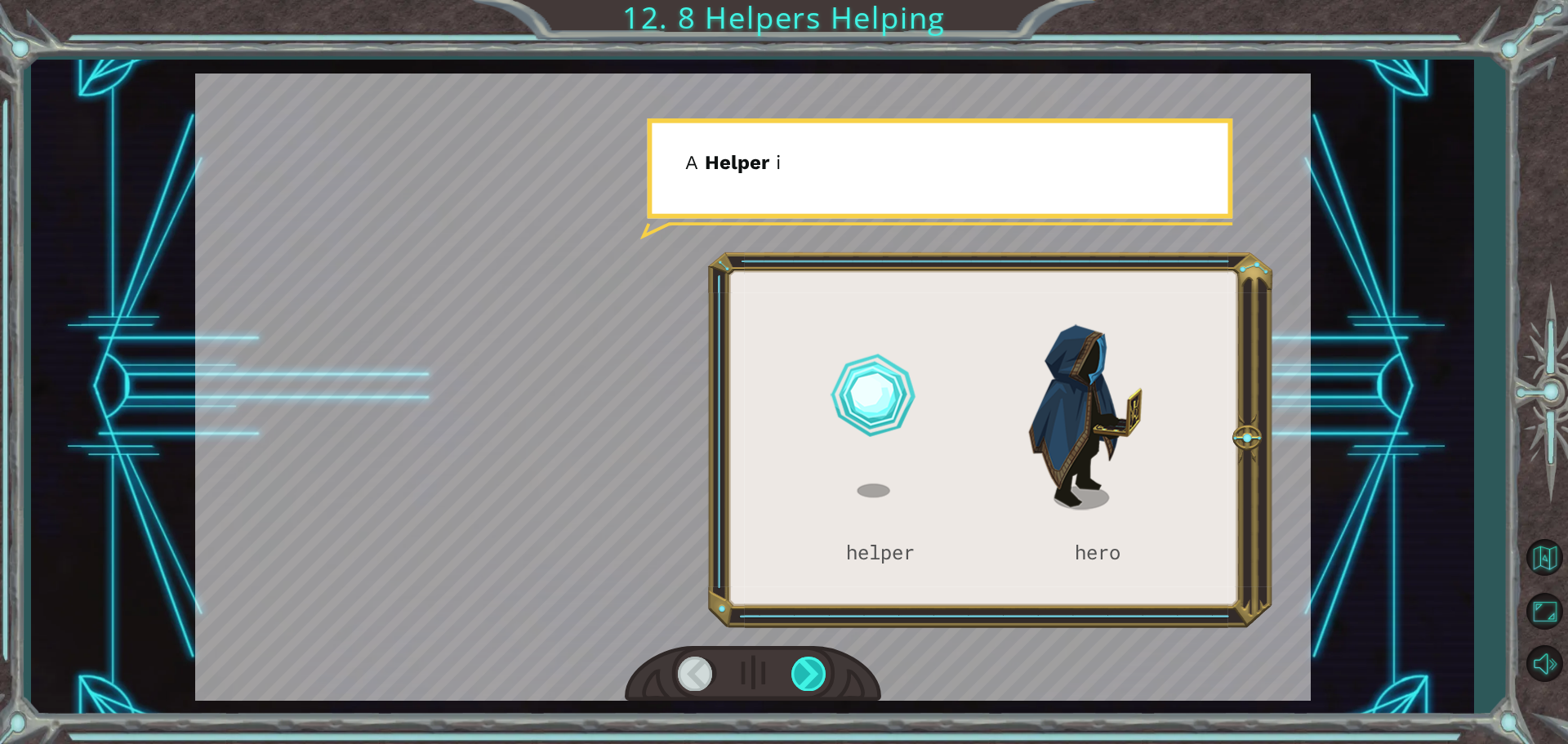
click at [803, 679] on div at bounding box center [809, 672] width 37 height 33
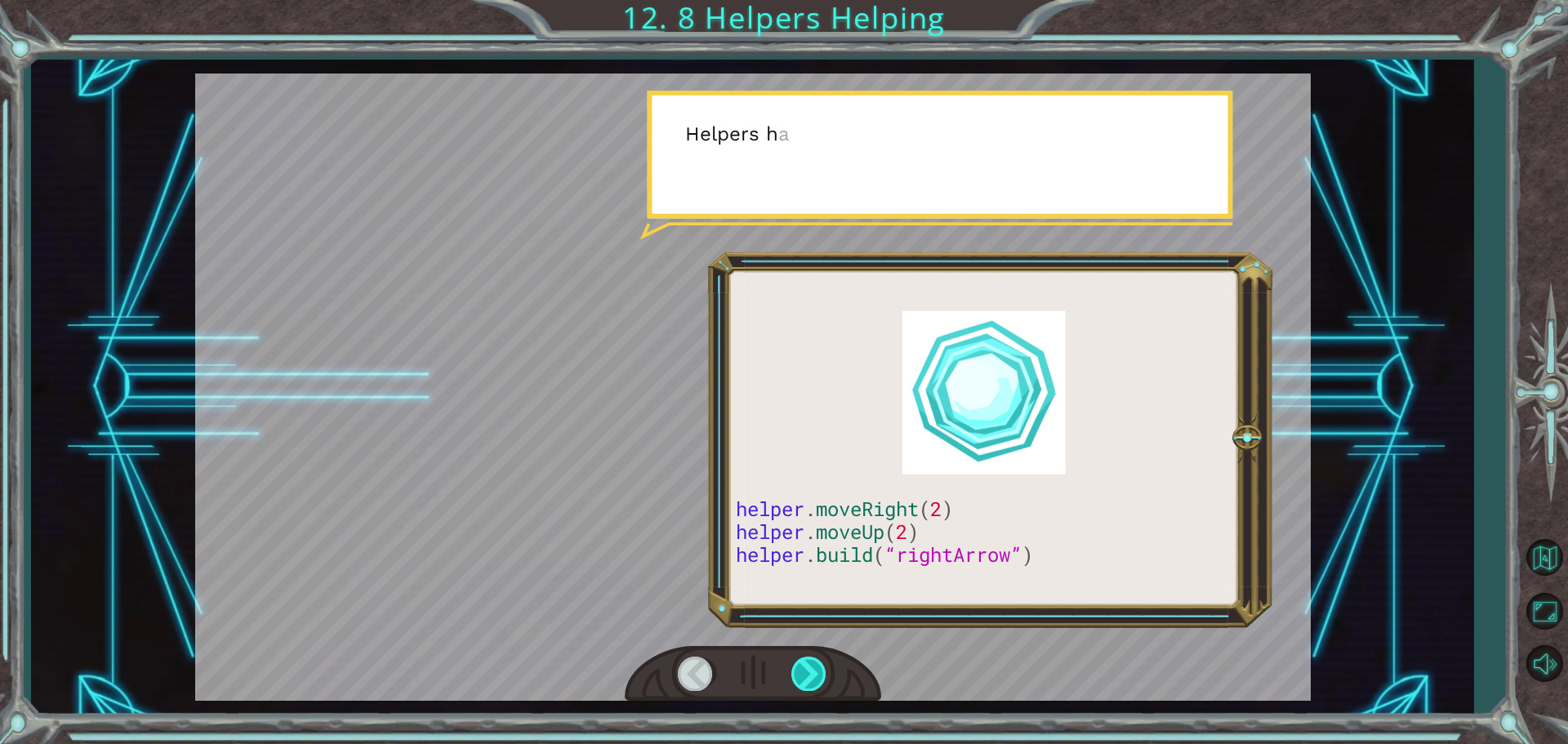
click at [803, 679] on div at bounding box center [809, 672] width 37 height 33
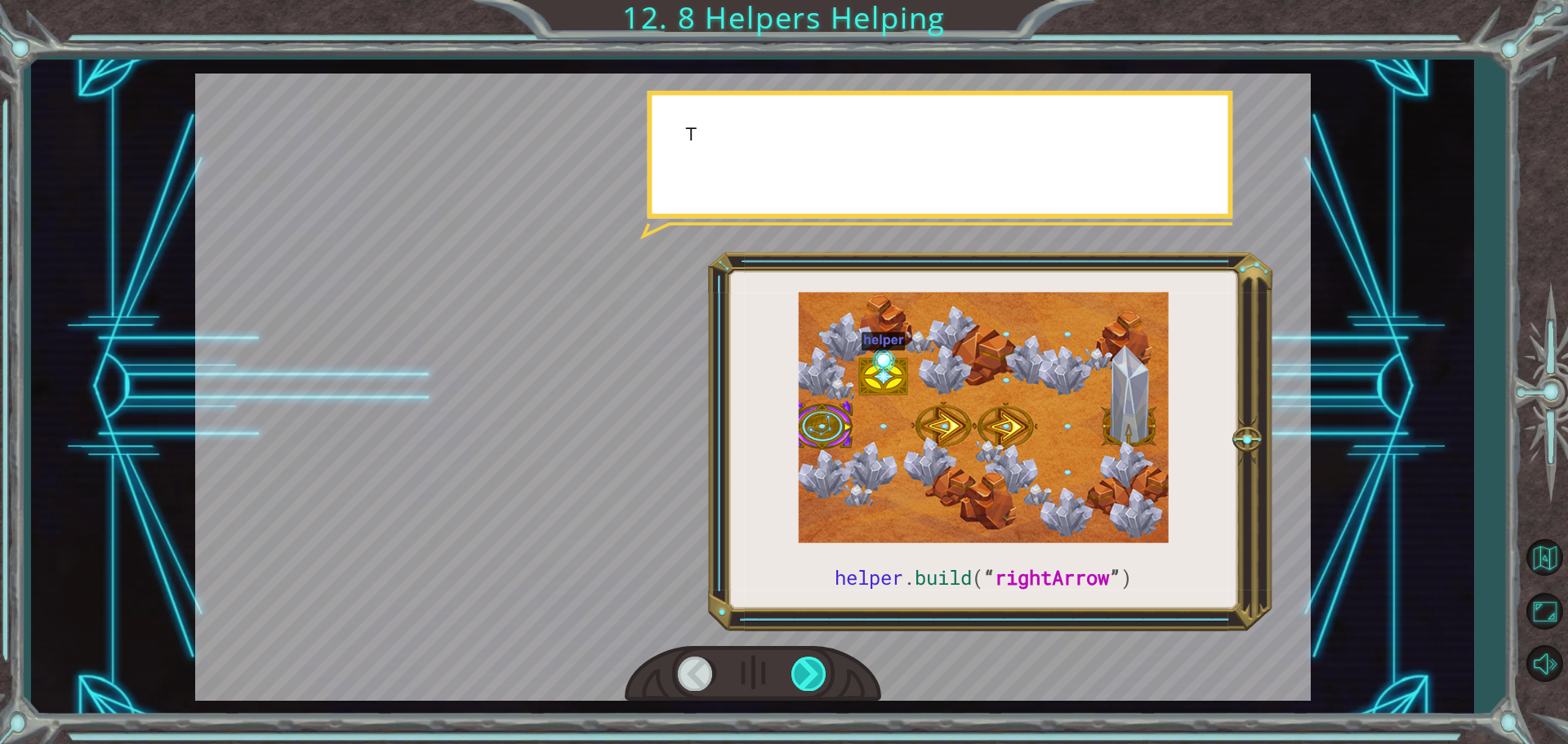
click at [803, 679] on div at bounding box center [809, 672] width 37 height 33
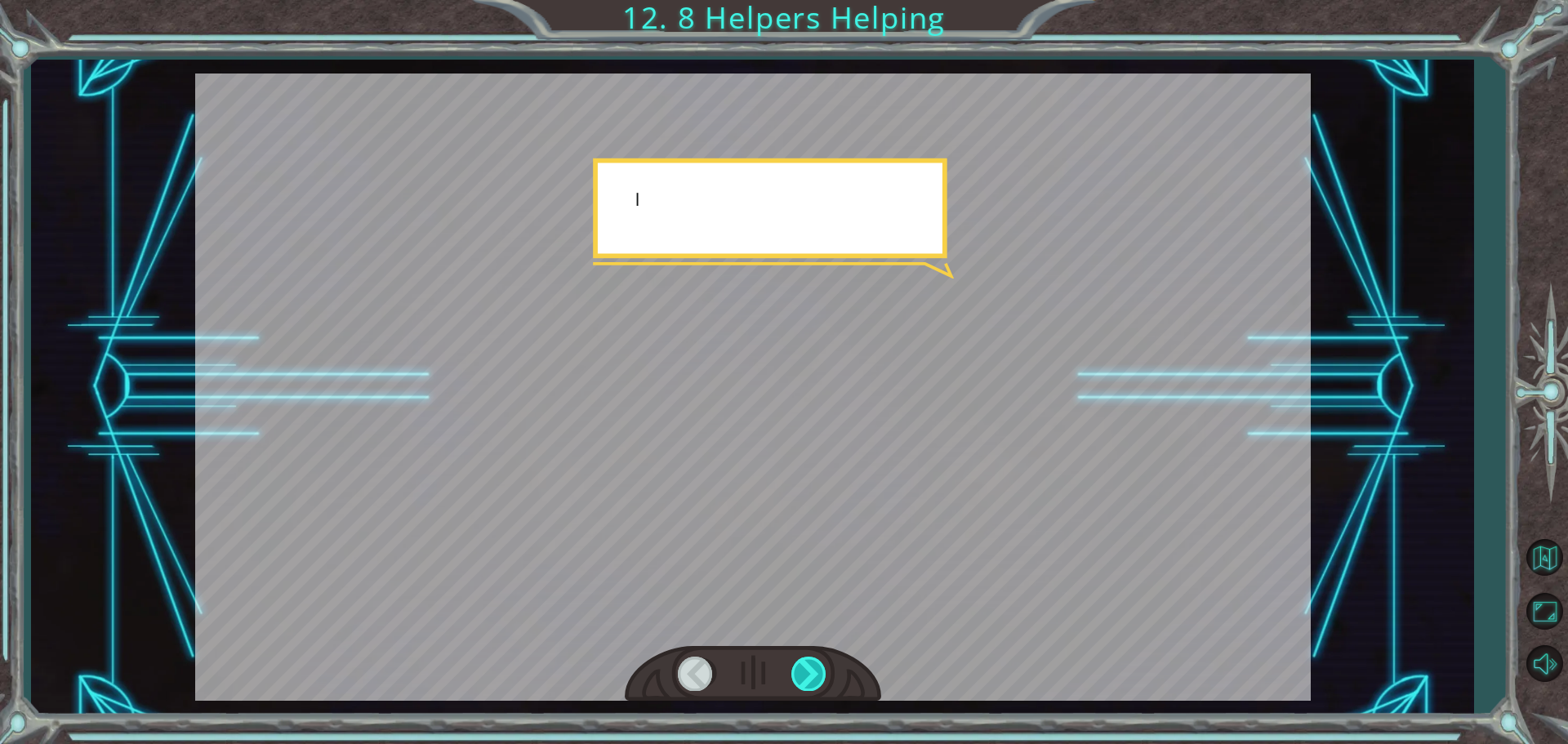
click at [803, 679] on div at bounding box center [809, 672] width 37 height 33
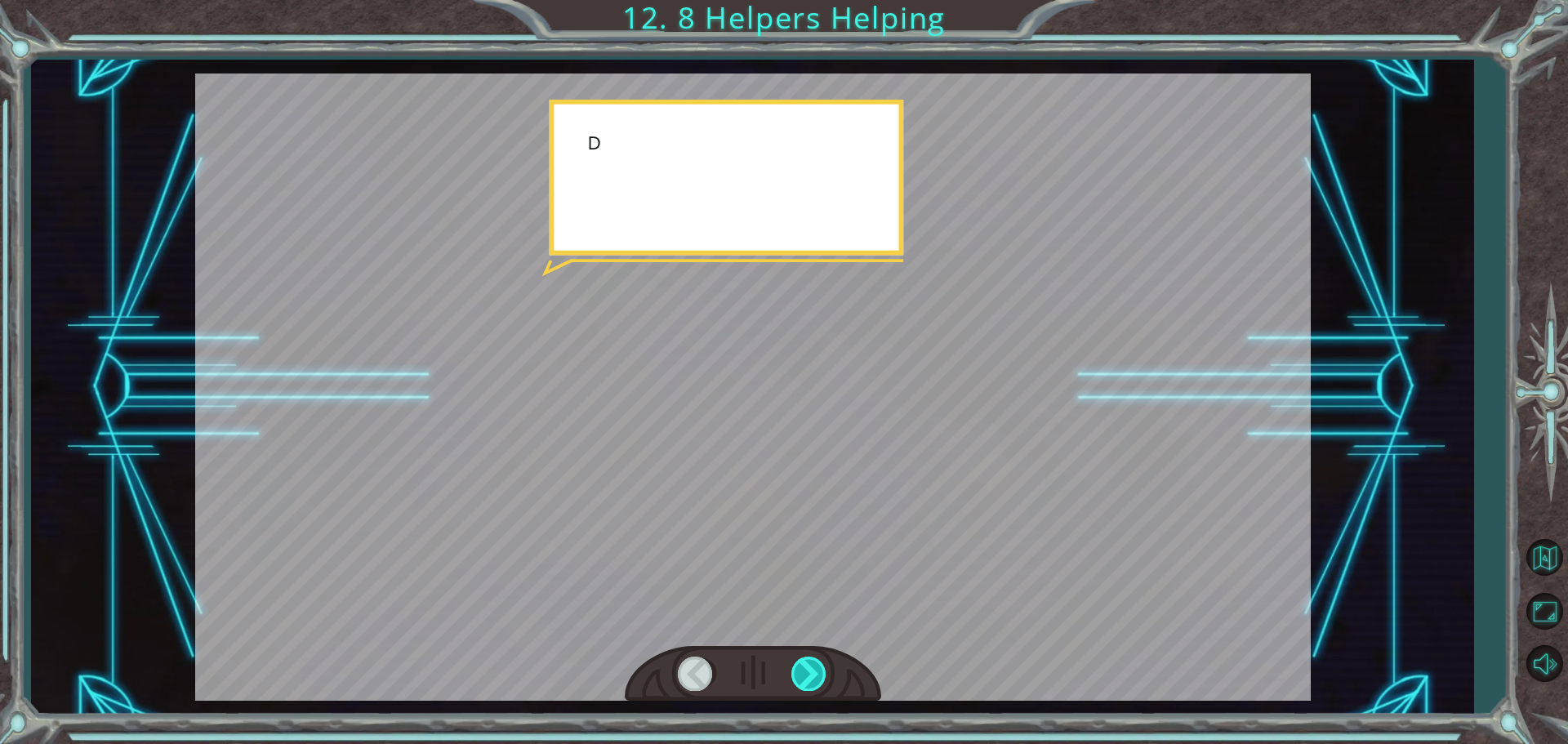
click at [803, 679] on div at bounding box center [809, 672] width 37 height 33
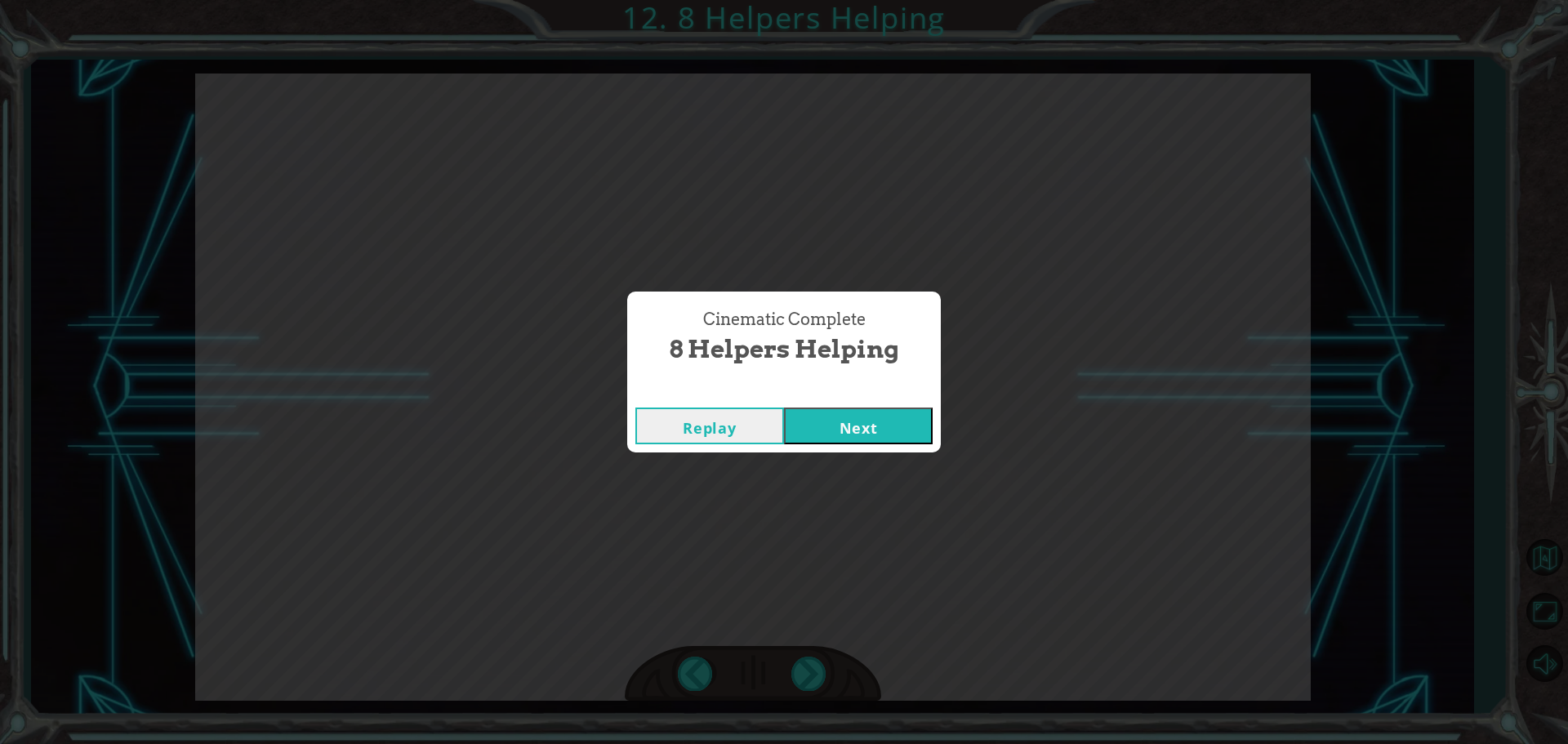
click at [855, 419] on button "Next" at bounding box center [858, 426] width 148 height 37
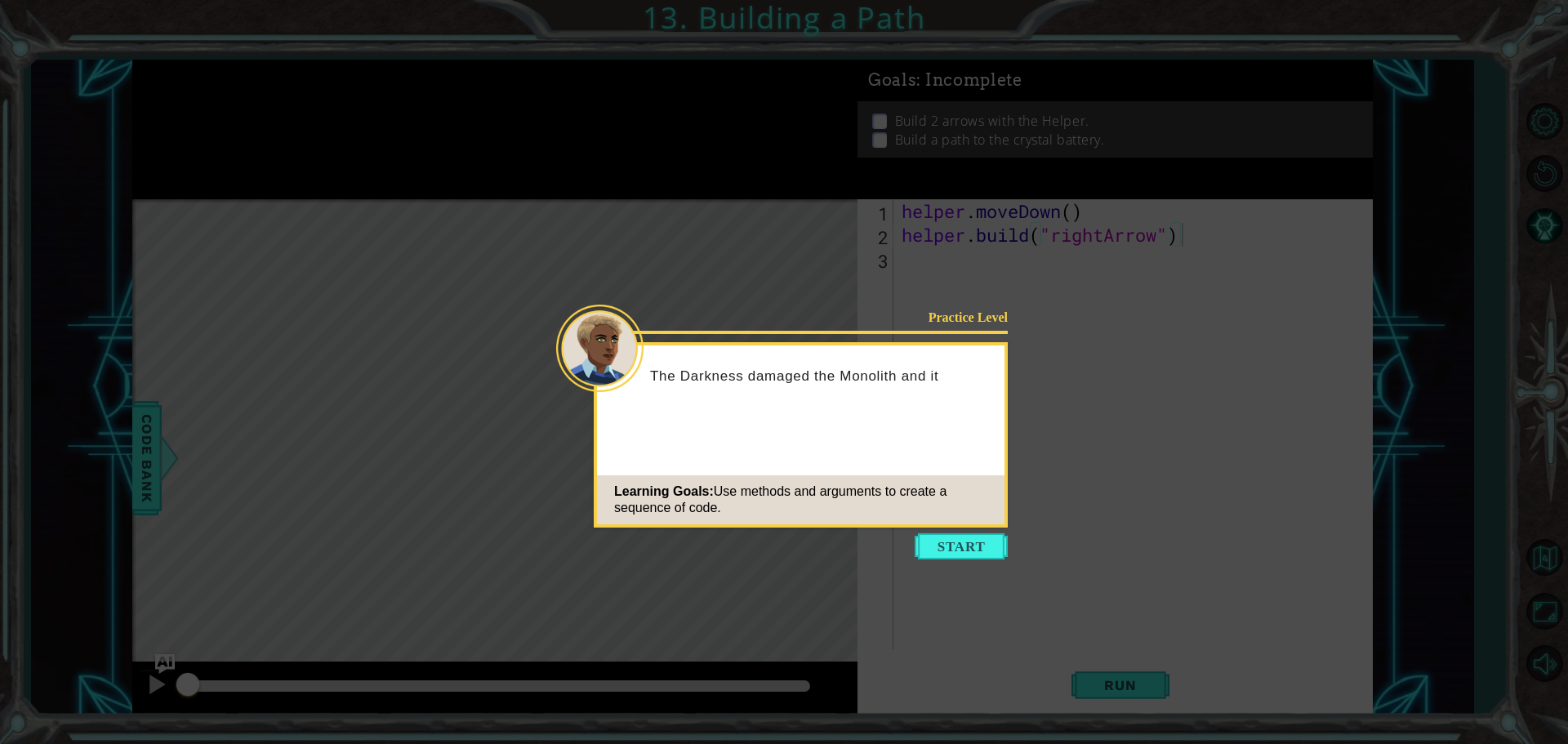
click at [960, 531] on icon at bounding box center [784, 372] width 1568 height 744
click at [974, 557] on button "Start" at bounding box center [961, 546] width 93 height 26
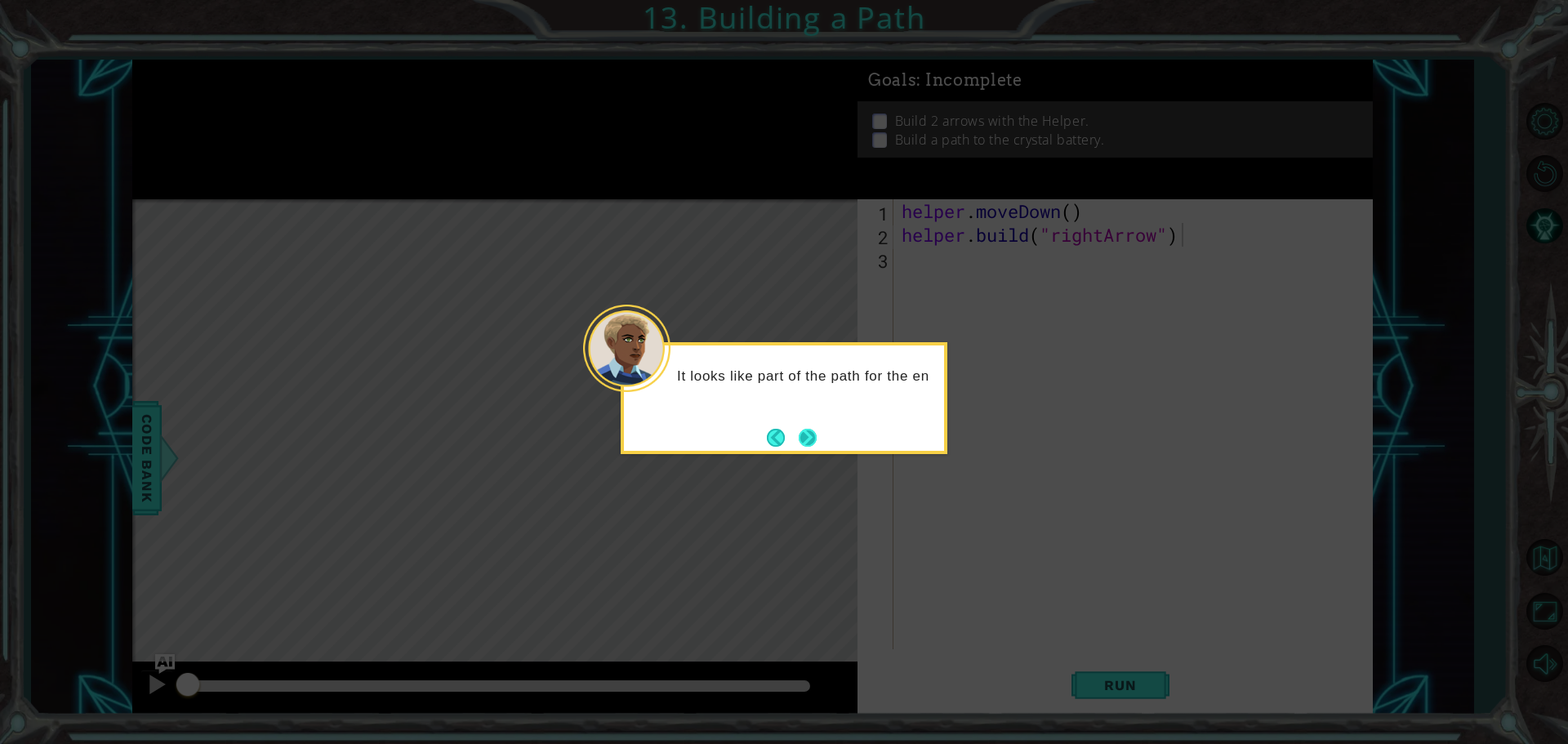
click at [802, 443] on button "Next" at bounding box center [807, 438] width 18 height 18
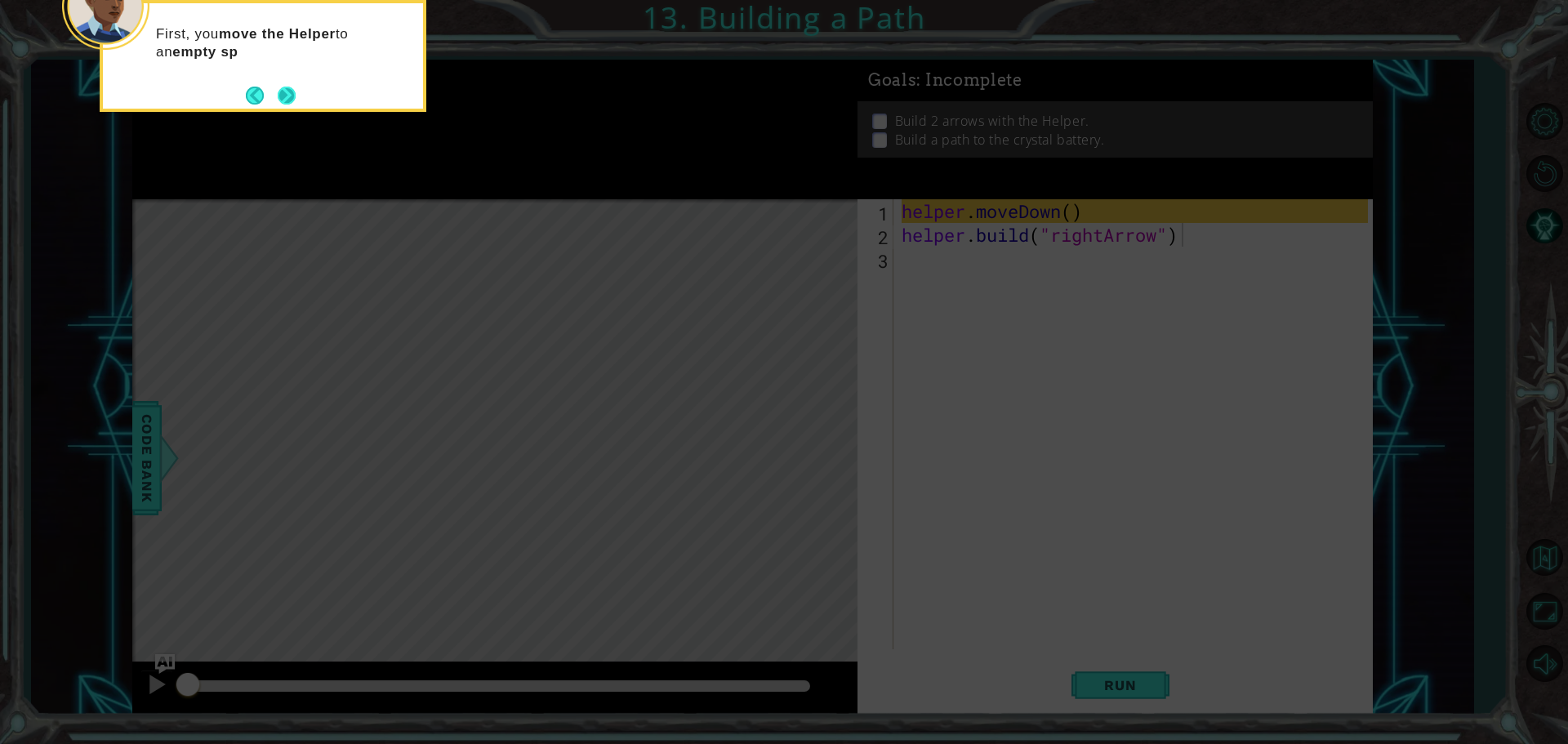
click at [278, 98] on button "Next" at bounding box center [287, 96] width 18 height 18
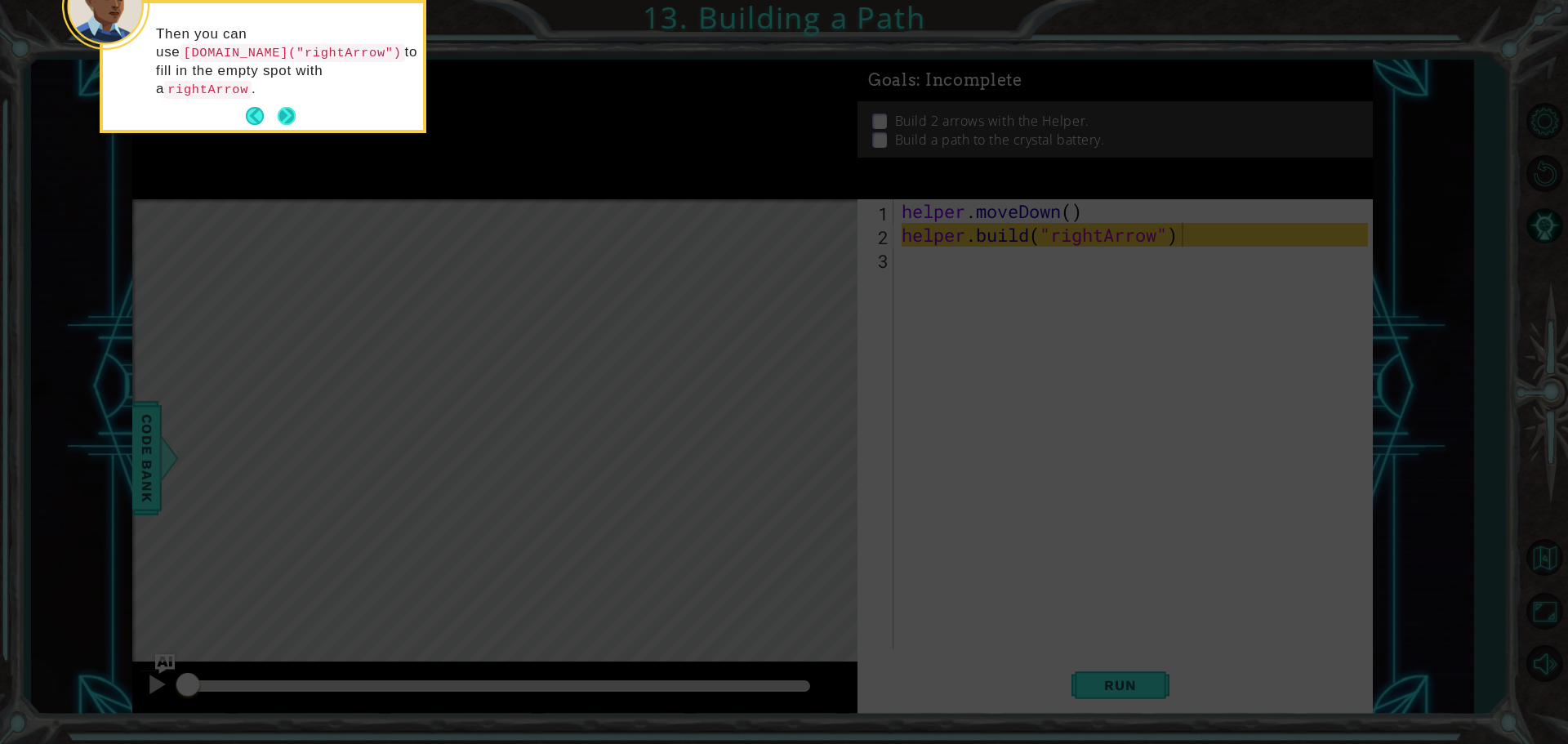
click at [283, 107] on button "Next" at bounding box center [287, 116] width 18 height 18
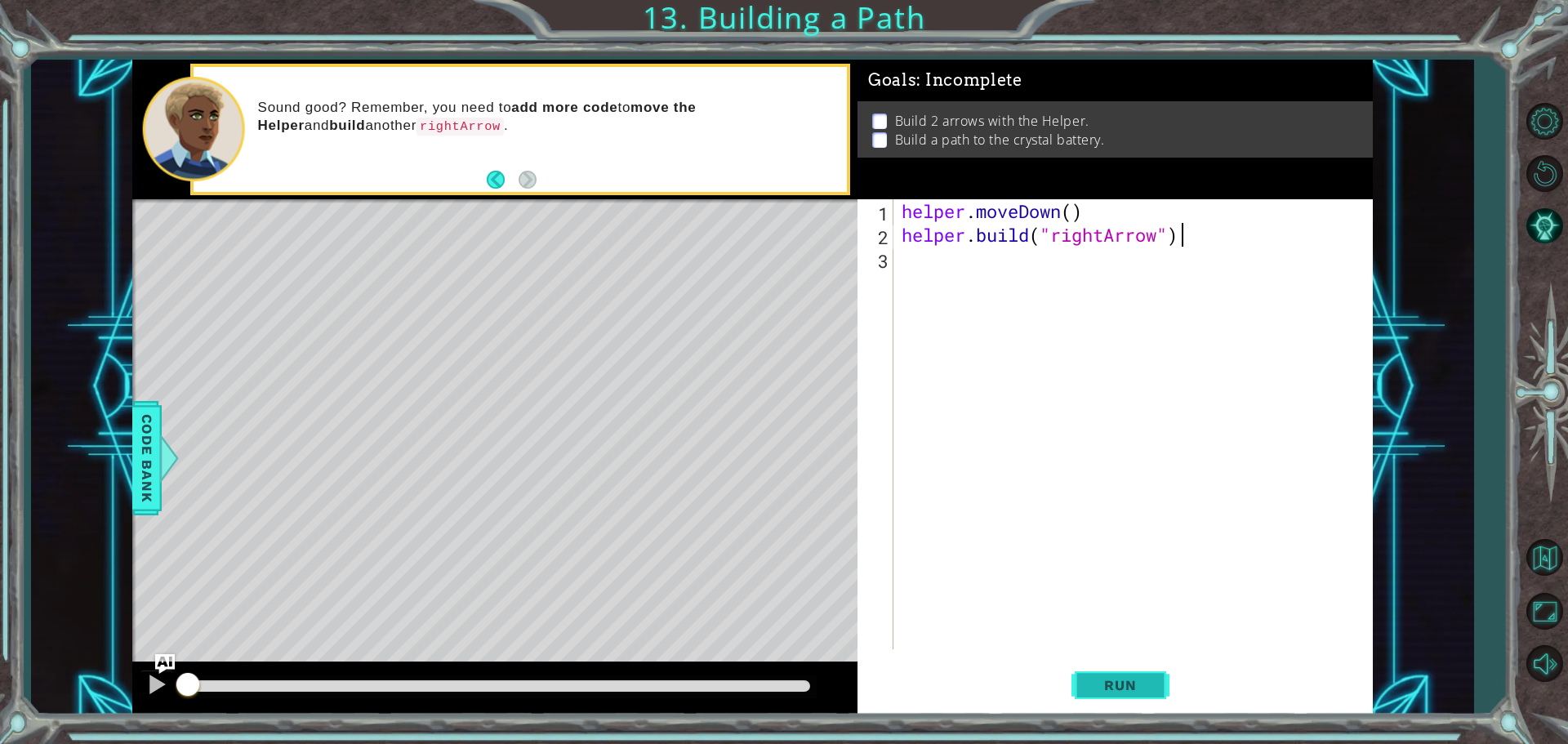
click at [1122, 683] on span "Run" at bounding box center [1120, 685] width 64 height 16
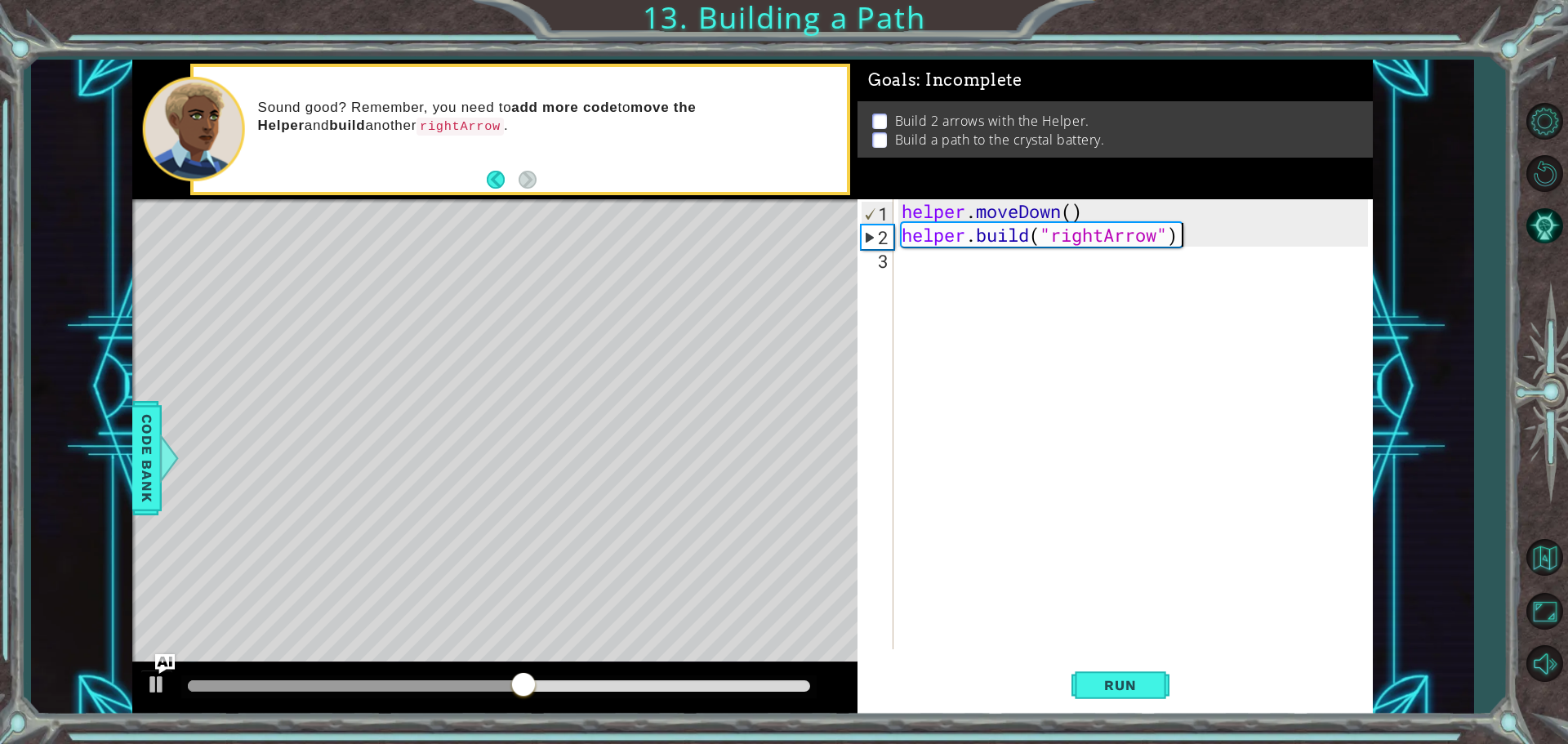
click at [1059, 296] on div "helper . moveDown ( ) helper . build ( "rightArrow" )" at bounding box center [1137, 448] width 477 height 497
